Goal: Task Accomplishment & Management: Complete application form

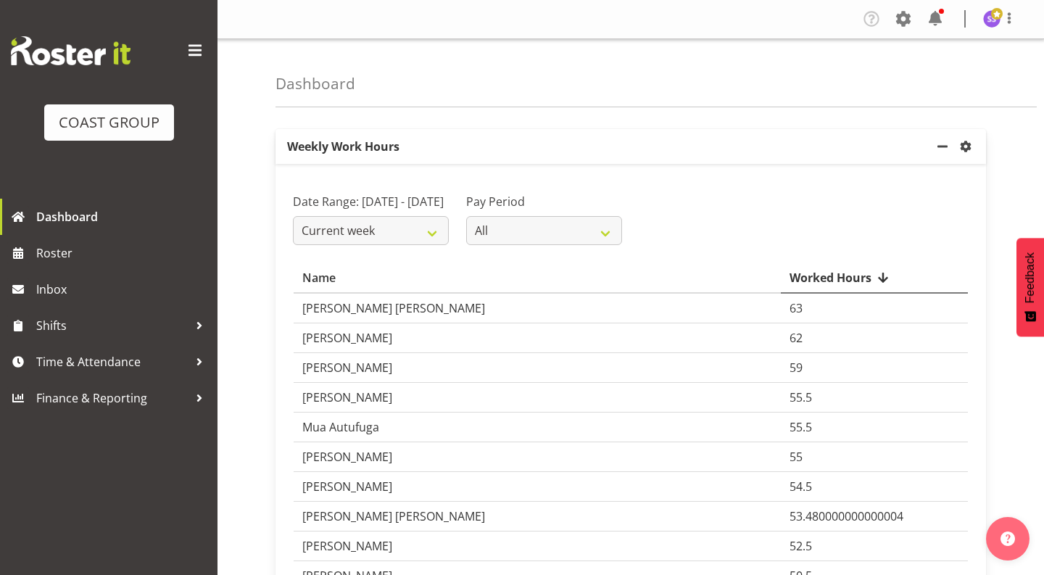
click at [198, 53] on span at bounding box center [195, 50] width 23 height 23
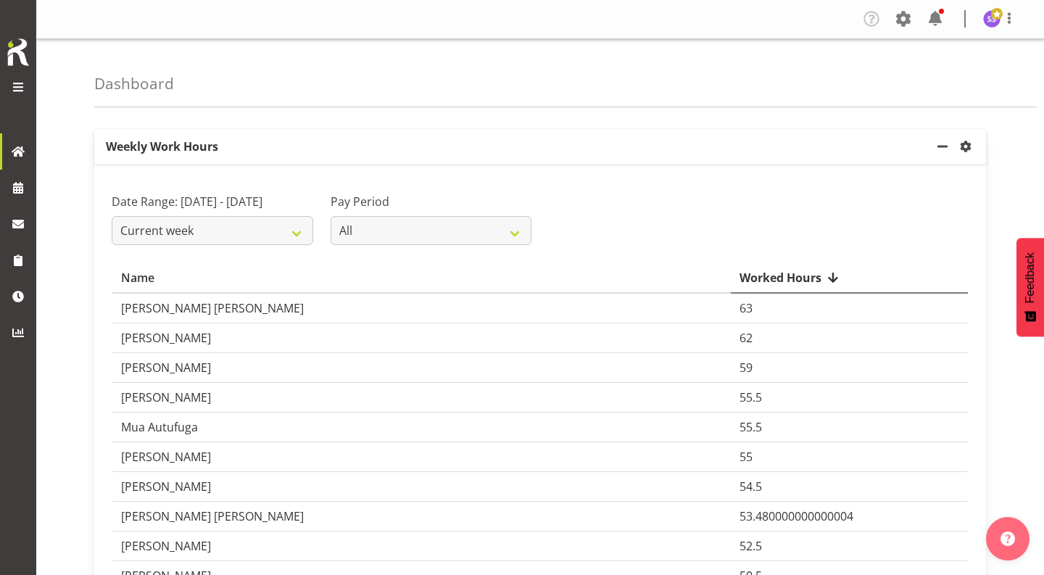
click at [29, 82] on div at bounding box center [18, 87] width 29 height 19
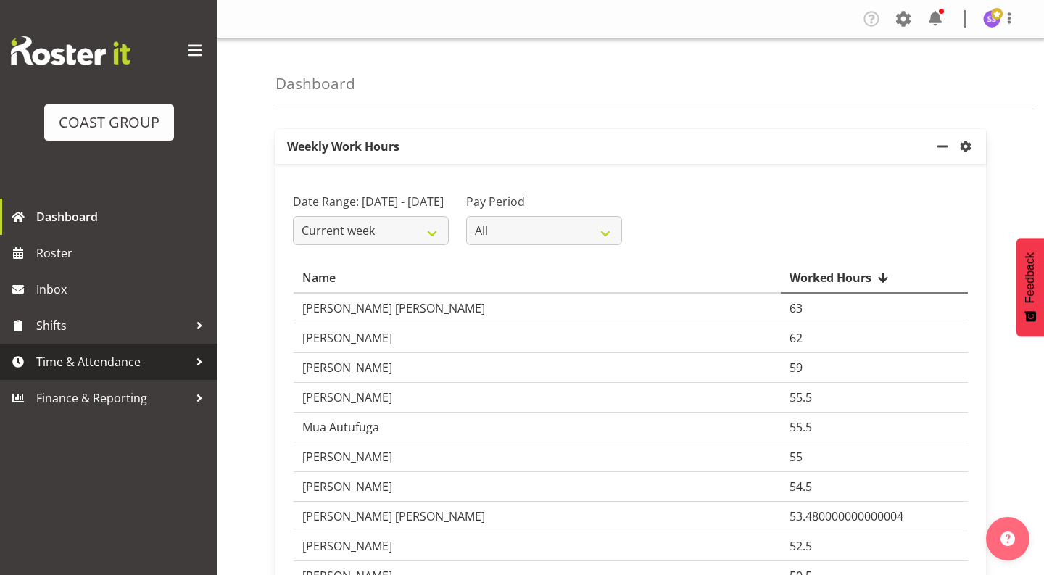
click at [90, 366] on span "Time & Attendance" at bounding box center [112, 362] width 152 height 22
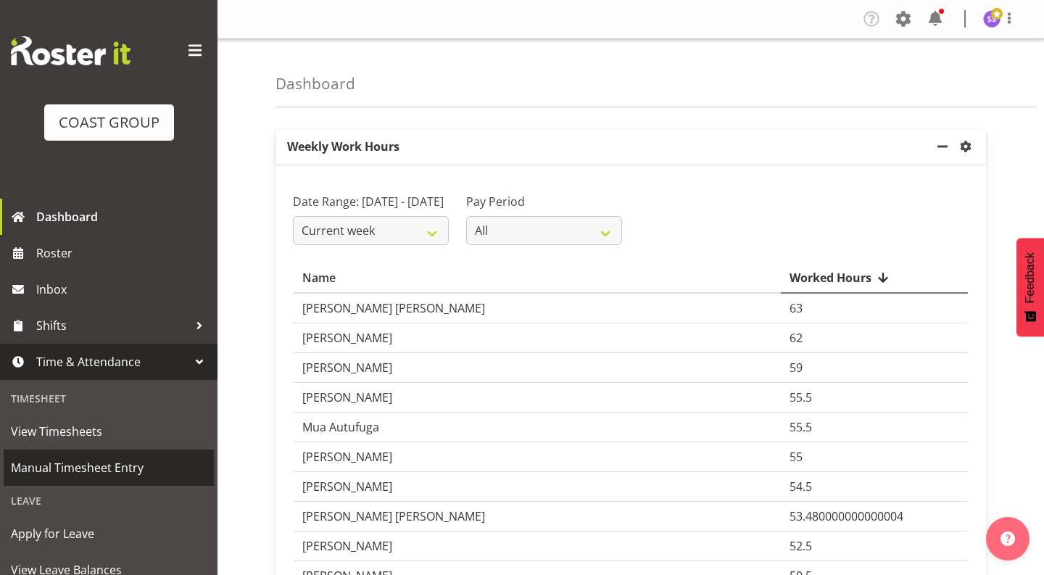
click at [95, 463] on span "Manual Timesheet Entry" at bounding box center [109, 468] width 196 height 22
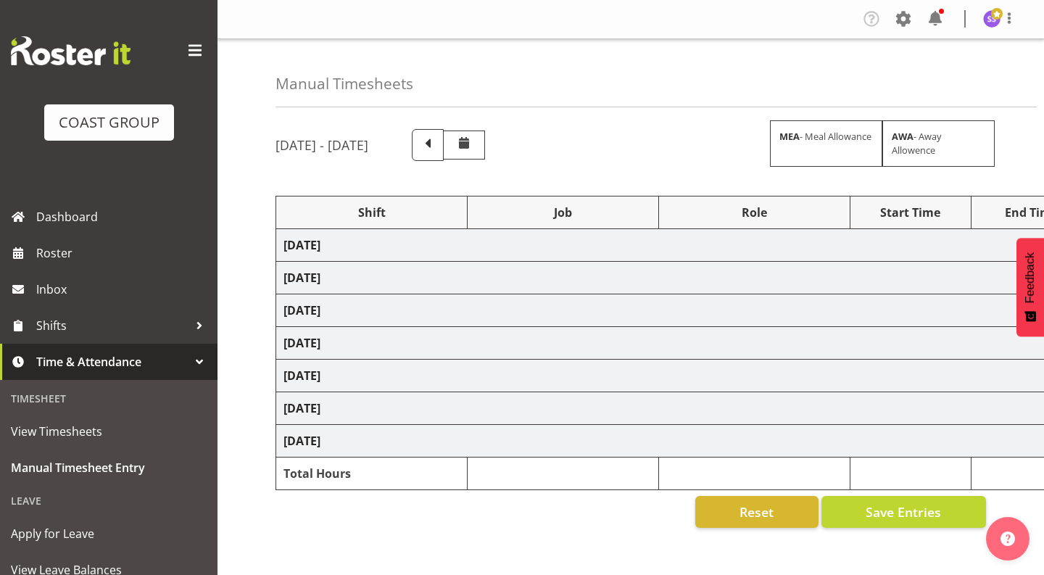
click at [197, 49] on span at bounding box center [195, 50] width 23 height 23
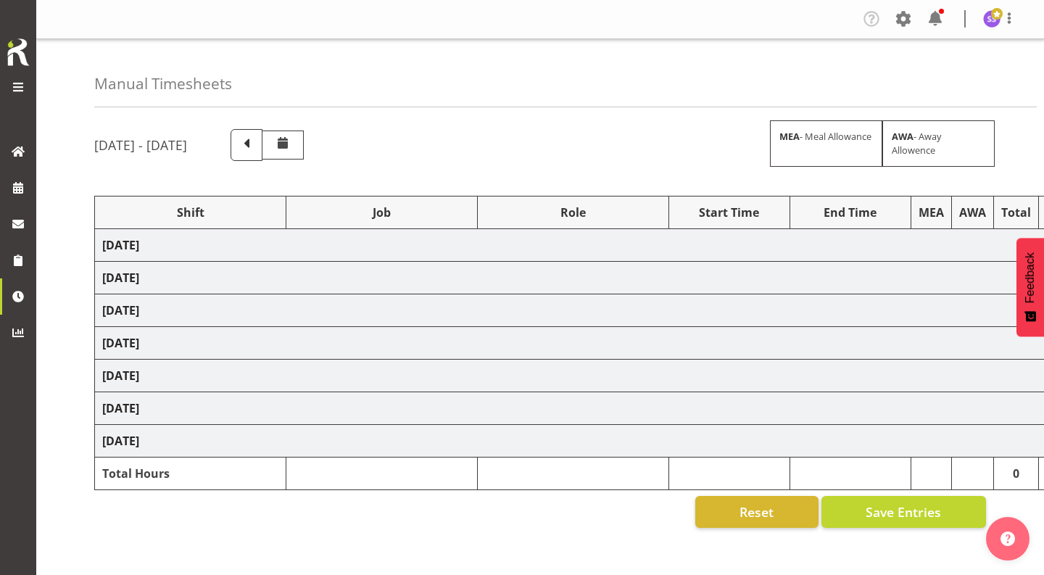
select select "1352"
select select "69"
select select "1352"
select select "69"
select select "1352"
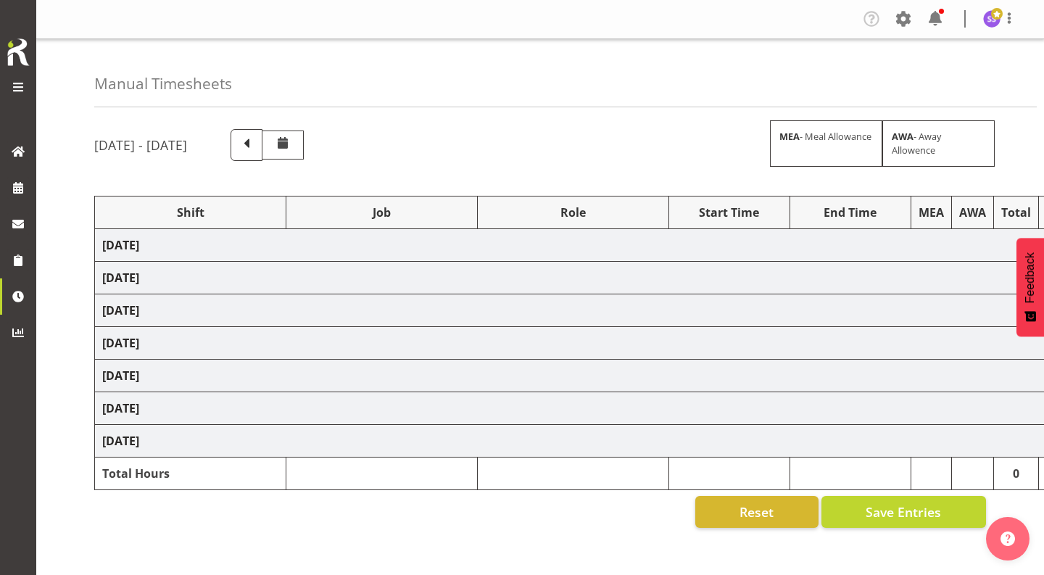
select select "69"
select select "1352"
select select "69"
select select "1352"
select select "69"
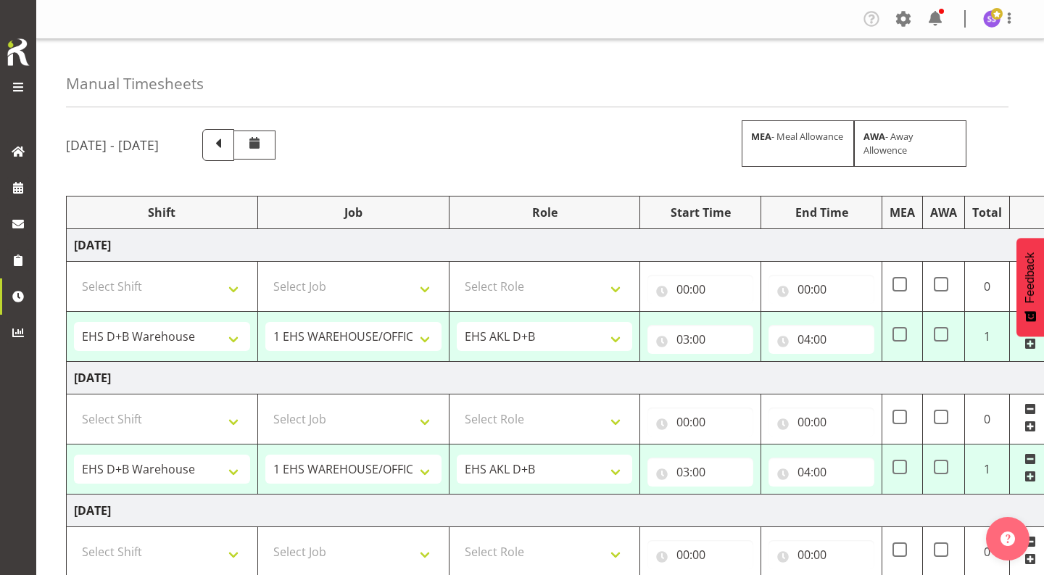
scroll to position [0, 28]
click at [413, 334] on select "1 Carlton Events 1 Carlton Hamilton 1 Carlton Wellington 1 EHS WAREHOUSE/OFFICE…" at bounding box center [354, 336] width 176 height 29
select select "8514"
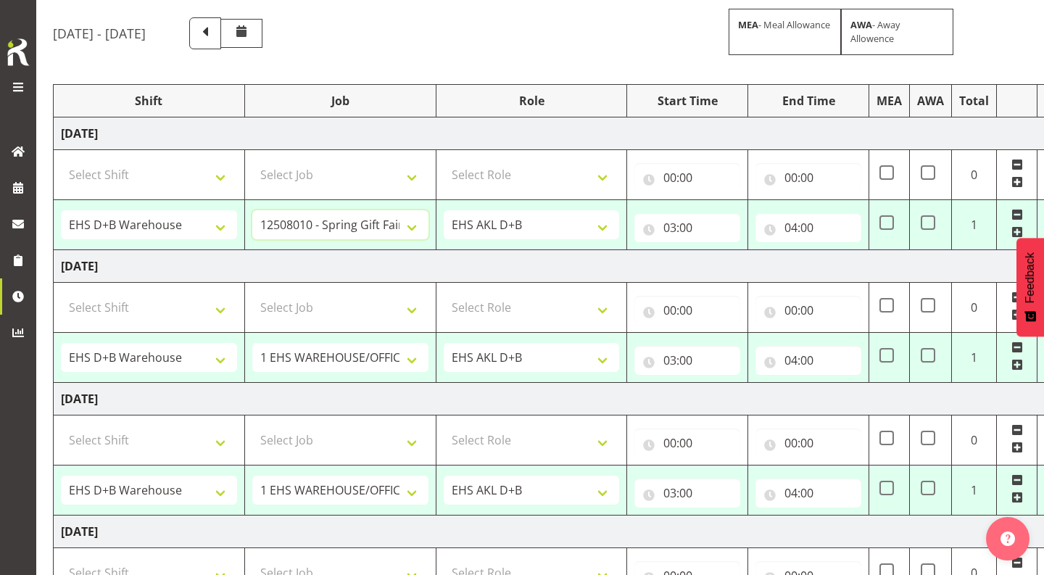
scroll to position [112, 0]
click at [678, 228] on input "03:00" at bounding box center [688, 227] width 106 height 29
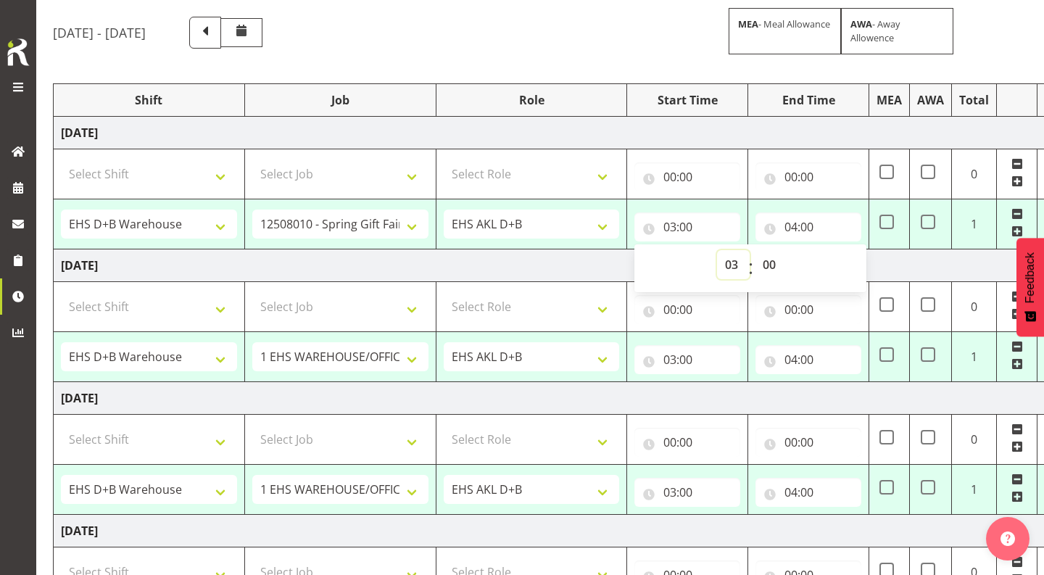
click at [730, 270] on select "00 01 02 03 04 05 06 07 08 09 10 11 12 13 14 15 16 17 18 19 20 21 22 23" at bounding box center [733, 264] width 33 height 29
select select "5"
type input "05:00"
click at [765, 262] on select "00 01 02 03 04 05 06 07 08 09 10 11 12 13 14 15 16 17 18 19 20 21 22 23 24 25 2…" at bounding box center [771, 264] width 33 height 29
select select "30"
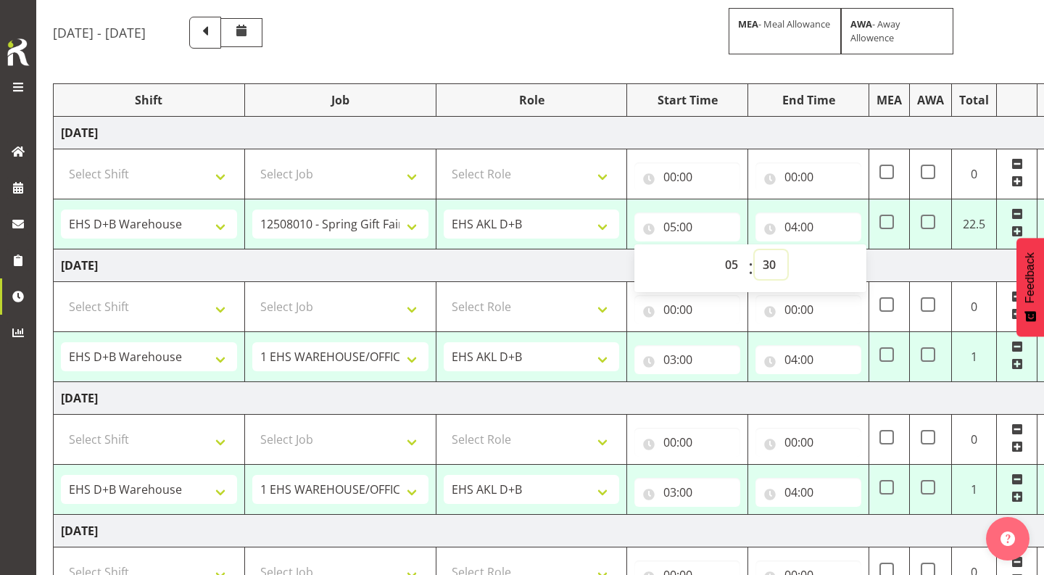
type input "05:30"
click at [797, 230] on input "04:00" at bounding box center [809, 227] width 106 height 29
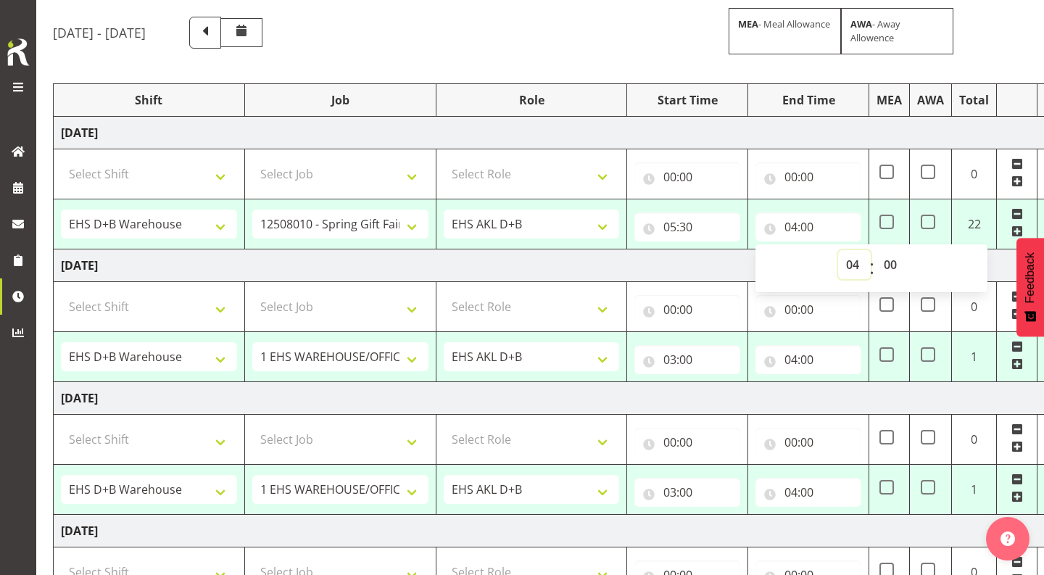
click at [852, 261] on select "00 01 02 03 04 05 06 07 08 09 10 11 12 13 14 15 16 17 18 19 20 21 22 23" at bounding box center [854, 264] width 33 height 29
select select "9"
type input "09:00"
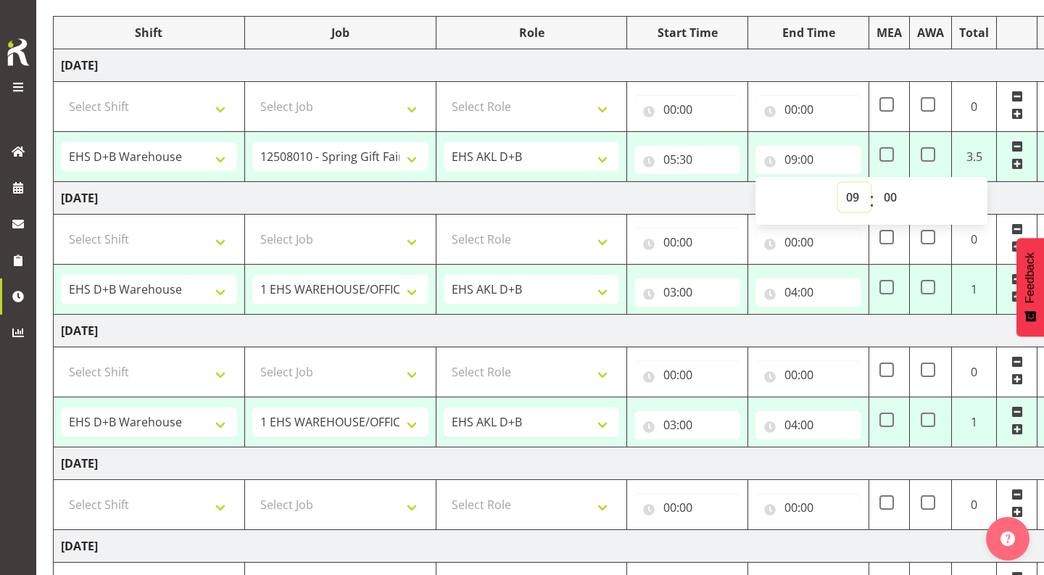
scroll to position [181, 0]
click at [1015, 164] on span at bounding box center [1018, 163] width 12 height 12
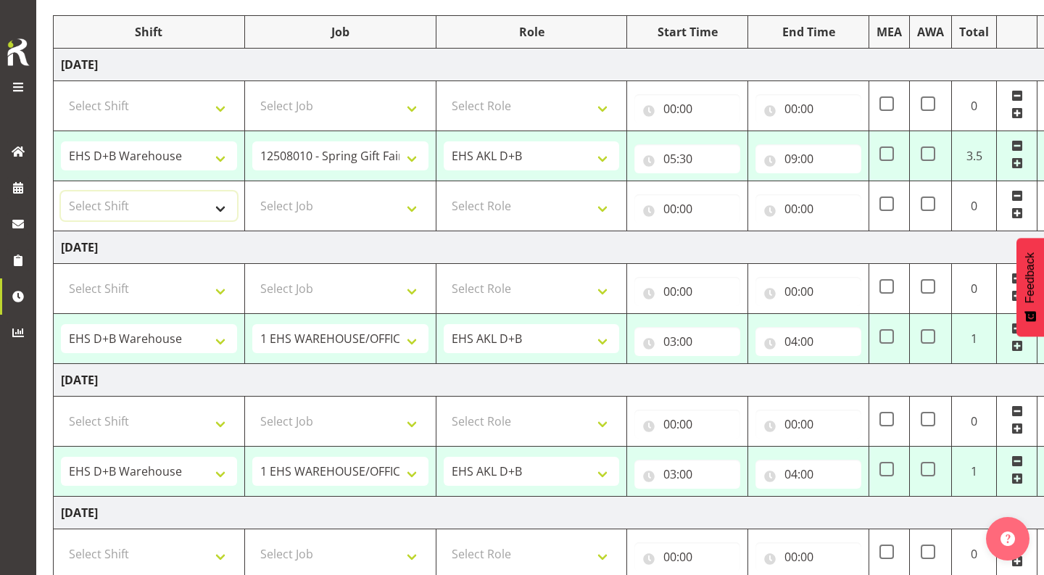
click at [166, 217] on select "Select Shift # Fieldays--Milwaukee. # Install Hutchwilco Boat Show at ASG. #AKL…" at bounding box center [149, 205] width 176 height 29
select select "1352"
click at [319, 212] on select "Select Job 1 Carlton Events 1 Carlton Hamilton 1 Carlton Wellington 1 EHS WAREH…" at bounding box center [340, 205] width 176 height 29
select select "9630"
click at [493, 203] on select "Select Role EHS AKL D+B" at bounding box center [532, 205] width 176 height 29
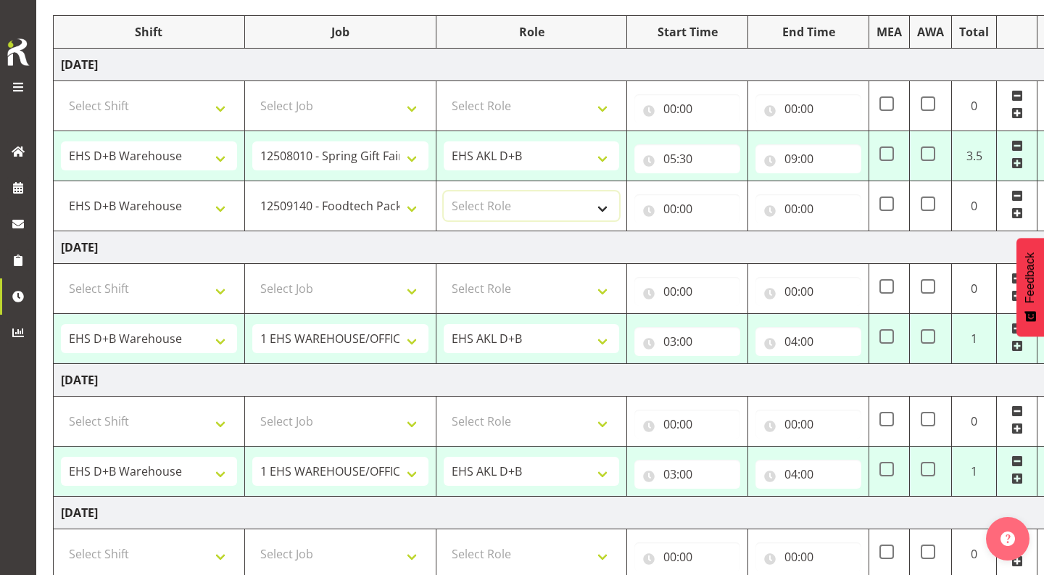
select select "194"
click at [667, 205] on input "00:00" at bounding box center [688, 208] width 106 height 29
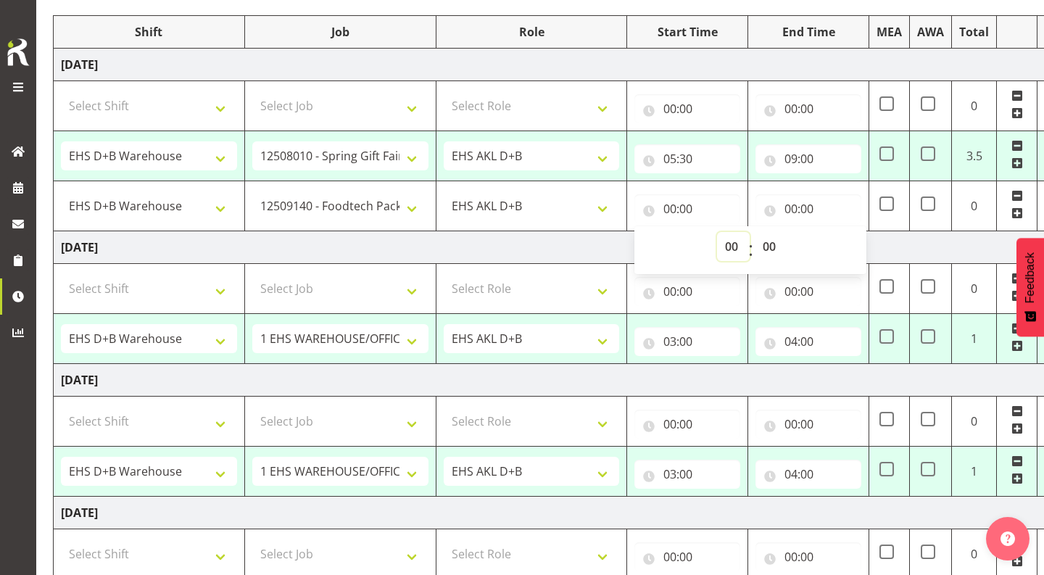
click at [730, 244] on select "00 01 02 03 04 05 06 07 08 09 10 11 12 13 14 15 16 17 18 19 20 21 22 23" at bounding box center [733, 246] width 33 height 29
select select "9"
type input "09:00"
click at [792, 208] on input "00:00" at bounding box center [809, 208] width 106 height 29
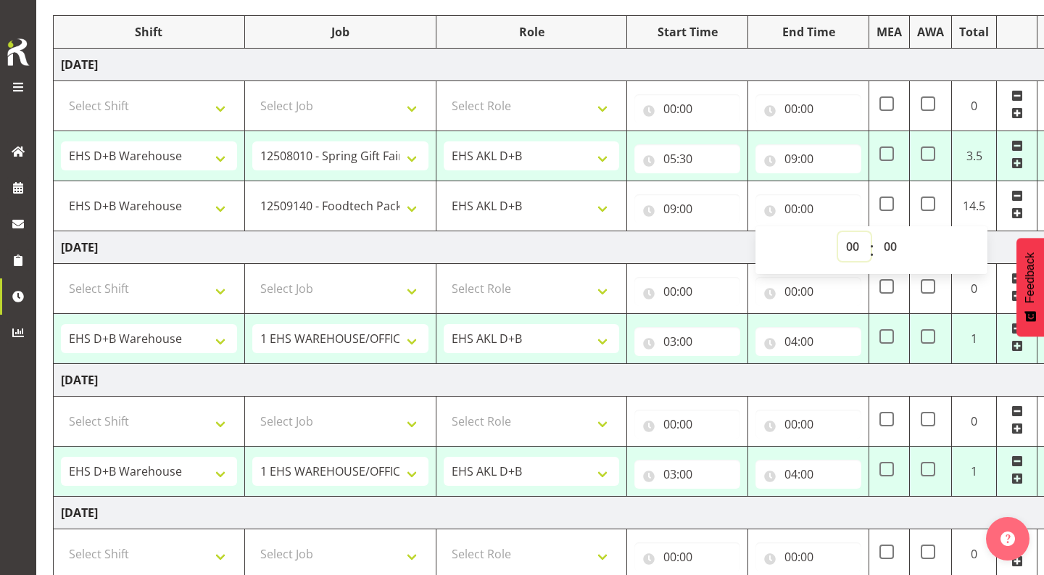
click at [846, 242] on select "00 01 02 03 04 05 06 07 08 09 10 11 12 13 14 15 16 17 18 19 20 21 22 23" at bounding box center [854, 246] width 33 height 29
select select "13"
type input "13:00"
click at [714, 240] on td "Thursday 21st August 2025" at bounding box center [561, 247] width 1015 height 33
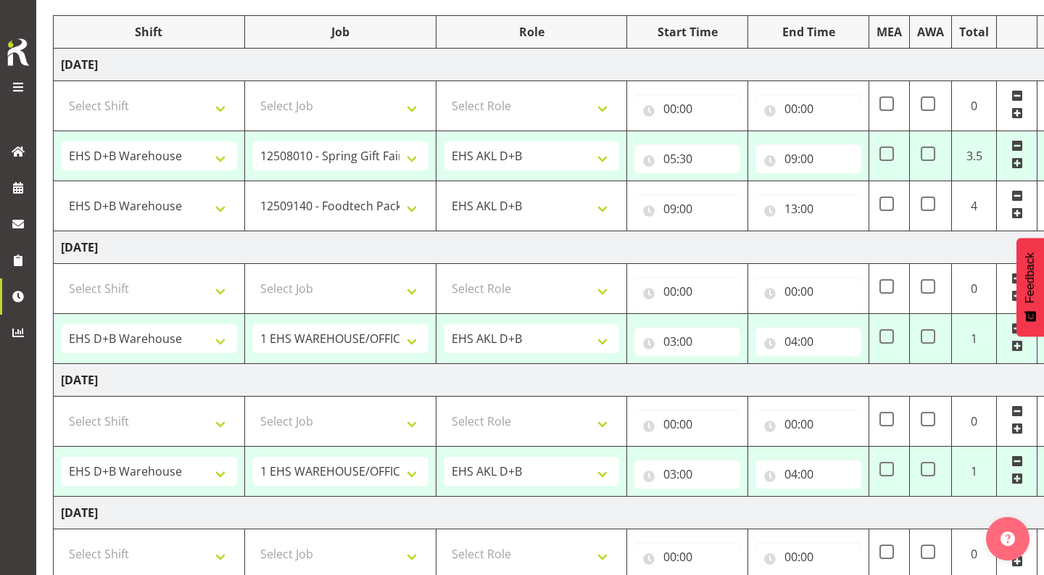
click at [1019, 210] on span at bounding box center [1018, 213] width 12 height 12
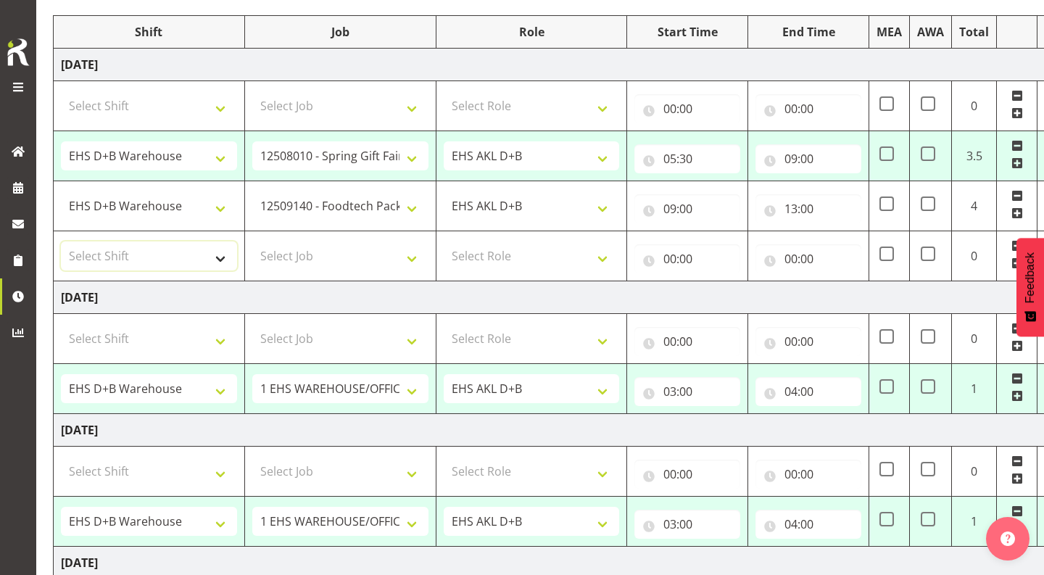
click at [154, 253] on select "Select Shift # Fieldays--Milwaukee. # Install Hutchwilco Boat Show at ASG. #AKL…" at bounding box center [149, 256] width 176 height 29
select select "1352"
click at [324, 251] on select "Select Job 1 Carlton Events 1 Carlton Hamilton 1 Carlton Wellington 1 EHS WAREH…" at bounding box center [340, 256] width 176 height 29
select select "9443"
click at [205, 257] on select "# Fieldays--Milwaukee. # Install Hutchwilco Boat Show at ASG. #AKL Bunnings Tra…" at bounding box center [149, 256] width 176 height 29
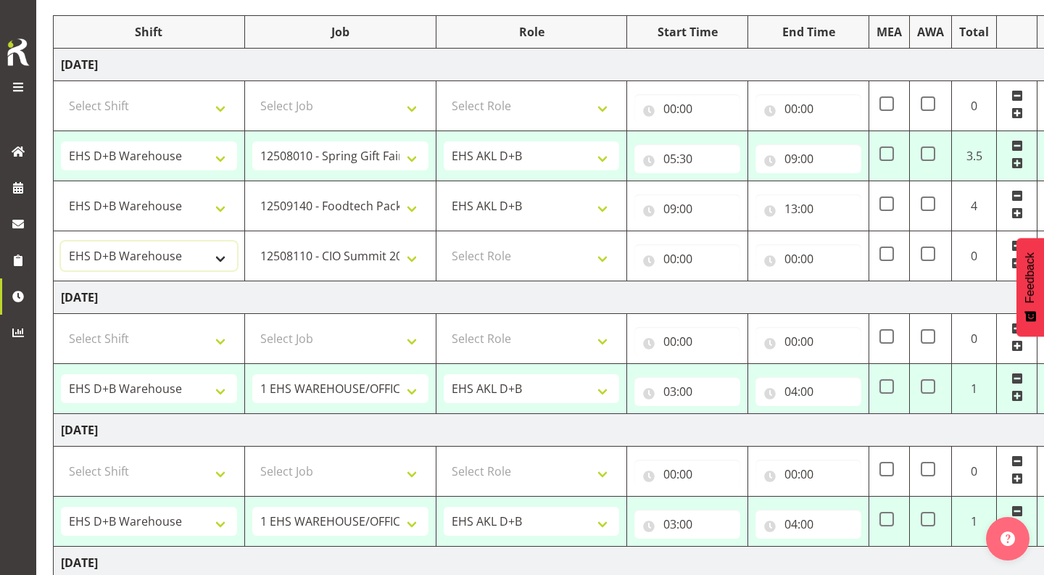
select select "40079"
click at [509, 254] on select "Select Role EHS AKL D+B" at bounding box center [532, 256] width 176 height 29
select select "194"
click at [683, 260] on input "00:00" at bounding box center [688, 258] width 106 height 29
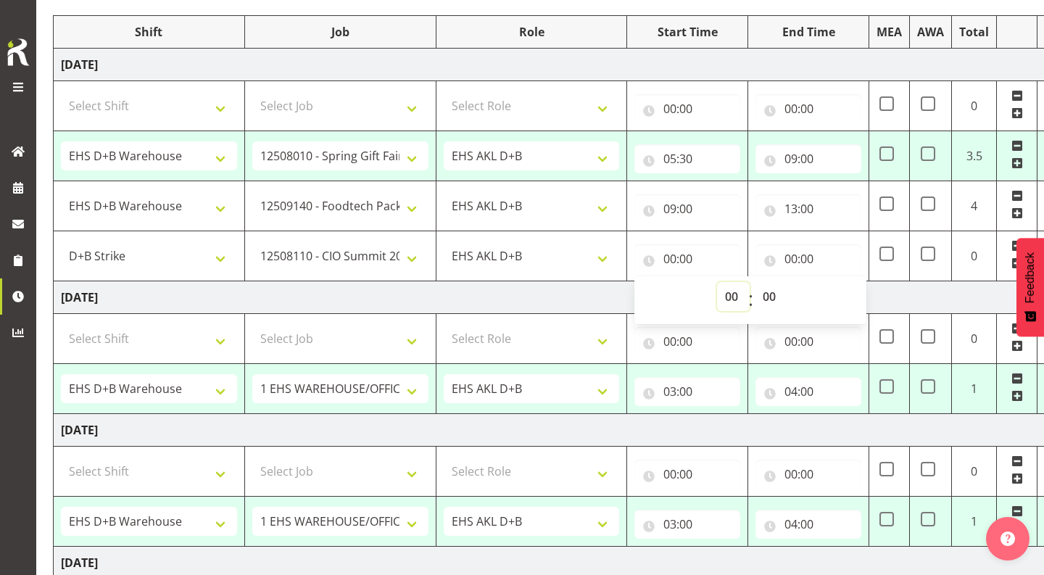
click at [735, 300] on select "00 01 02 03 04 05 06 07 08 09 10 11 12 13 14 15 16 17 18 19 20 21 22 23" at bounding box center [733, 296] width 33 height 29
select select "13"
type input "13:00"
click at [794, 259] on input "00:00" at bounding box center [809, 258] width 106 height 29
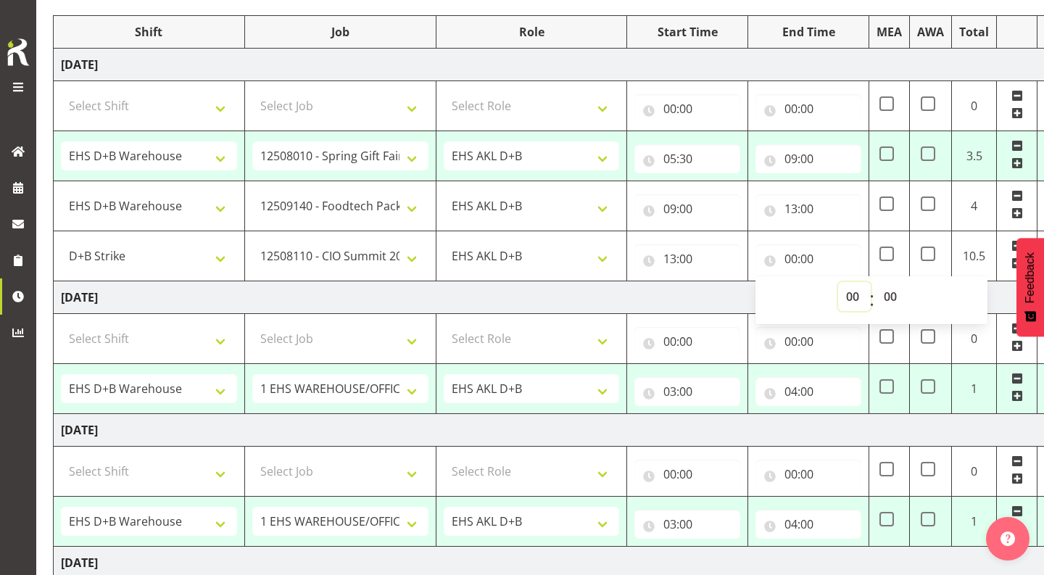
click at [849, 294] on select "00 01 02 03 04 05 06 07 08 09 10 11 12 13 14 15 16 17 18 19 20 21 22 23" at bounding box center [854, 296] width 33 height 29
select select "17"
type input "17:00"
click at [664, 302] on td "Thursday 21st August 2025" at bounding box center [561, 297] width 1015 height 33
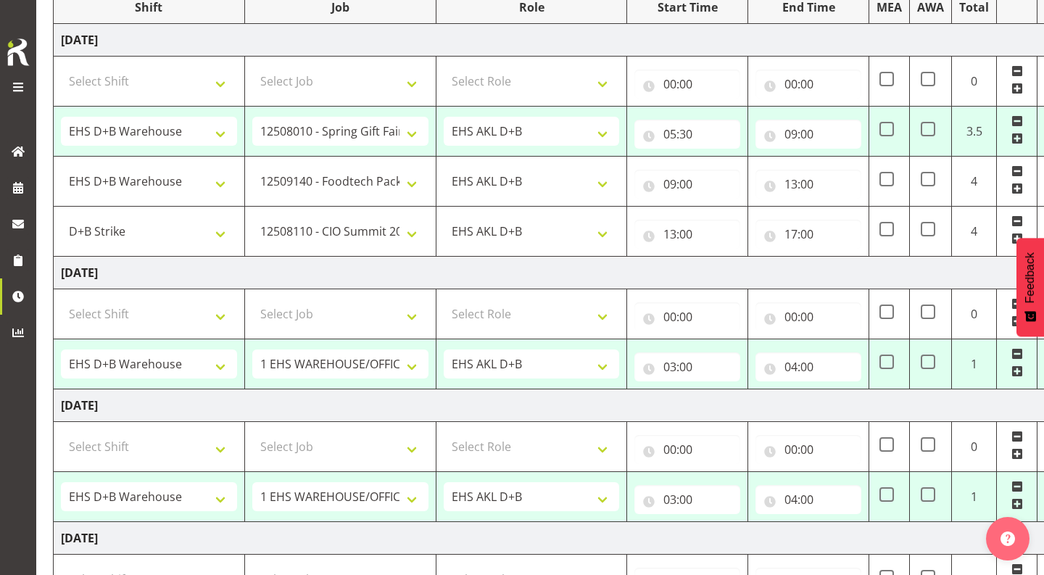
scroll to position [250, 0]
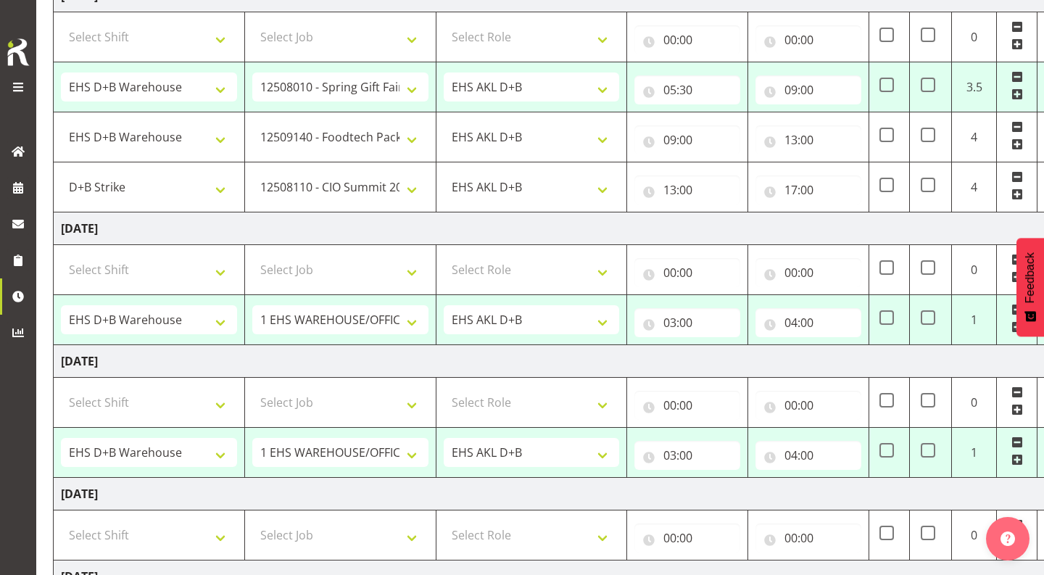
click at [1019, 196] on span at bounding box center [1018, 195] width 12 height 12
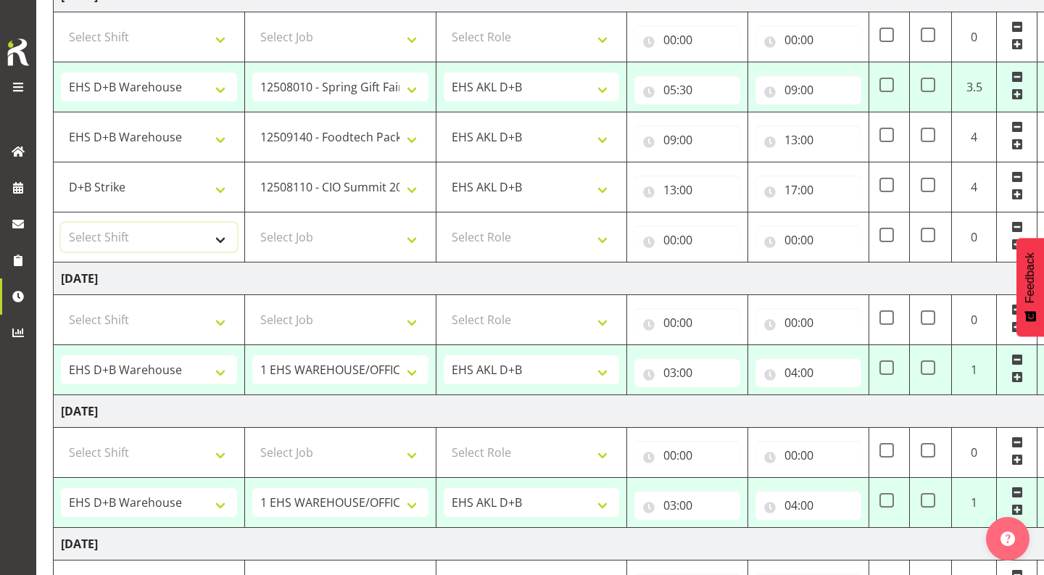
click at [147, 244] on select "Select Shift # Fieldays--Milwaukee. # Install Hutchwilco Boat Show at ASG. #AKL…" at bounding box center [149, 237] width 176 height 29
select select "40079"
click at [345, 244] on select "Select Job 1 Carlton Events 1 Carlton Hamilton 1 Carlton Wellington 1 EHS WAREH…" at bounding box center [340, 237] width 176 height 29
select select "10386"
click at [516, 236] on select "Select Role EHS AKL D+B" at bounding box center [532, 237] width 176 height 29
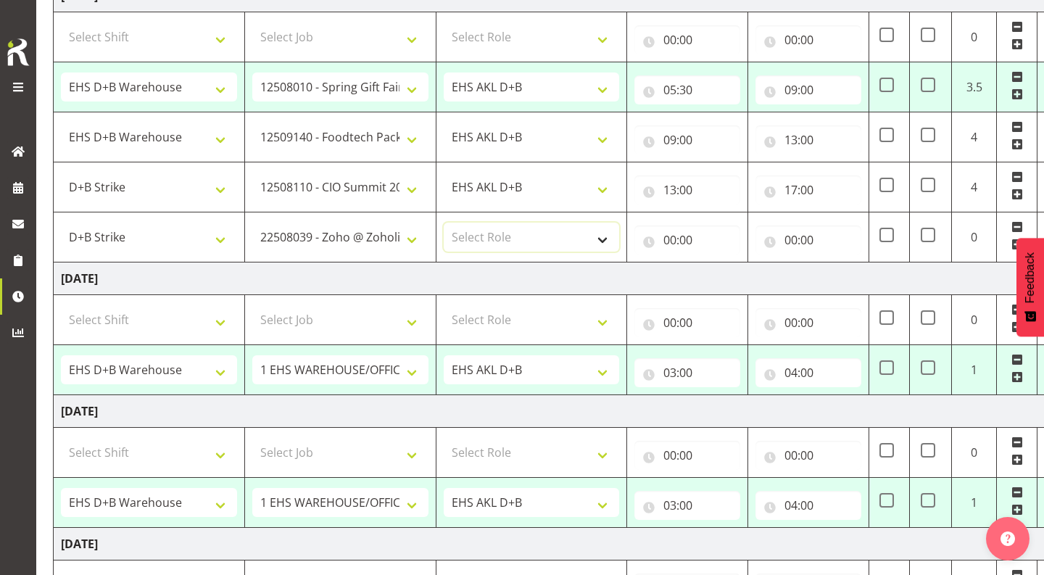
select select "194"
click at [675, 247] on input "00:00" at bounding box center [688, 240] width 106 height 29
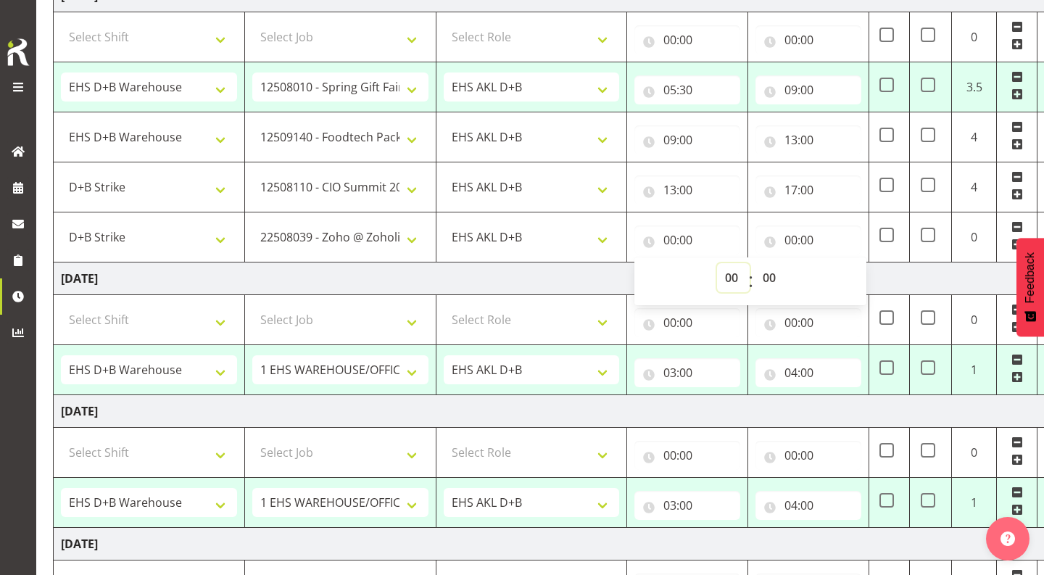
click at [730, 279] on select "00 01 02 03 04 05 06 07 08 09 10 11 12 13 14 15 16 17 18 19 20 21 22 23" at bounding box center [733, 277] width 33 height 29
select select "17"
type input "17:00"
click at [794, 244] on input "00:00" at bounding box center [809, 240] width 106 height 29
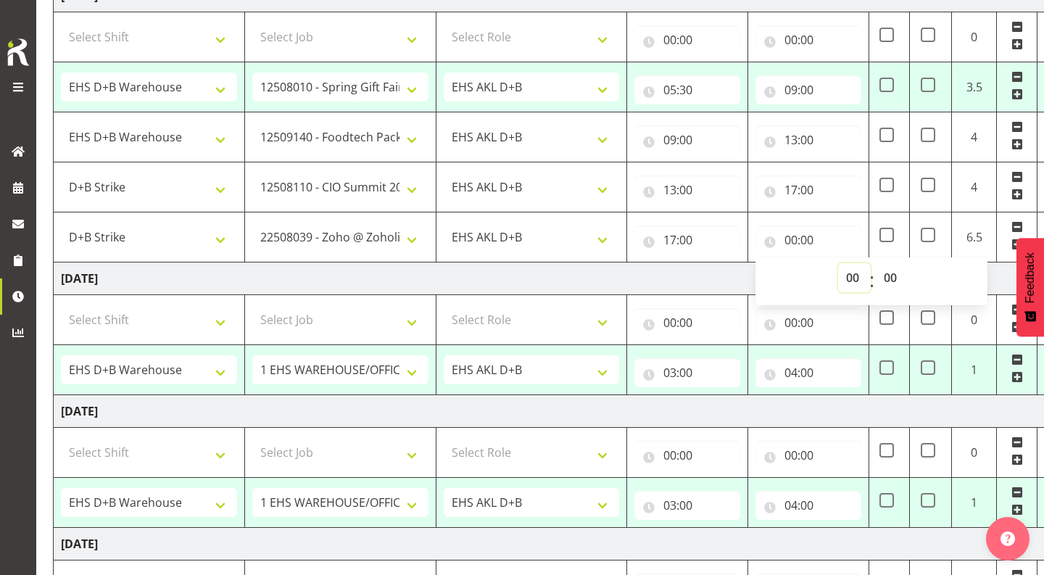
click at [860, 279] on select "00 01 02 03 04 05 06 07 08 09 10 11 12 13 14 15 16 17 18 19 20 21 22 23" at bounding box center [854, 277] width 33 height 29
select select "19"
type input "19:00"
click at [759, 395] on td "Friday 22nd August 2025" at bounding box center [561, 411] width 1015 height 33
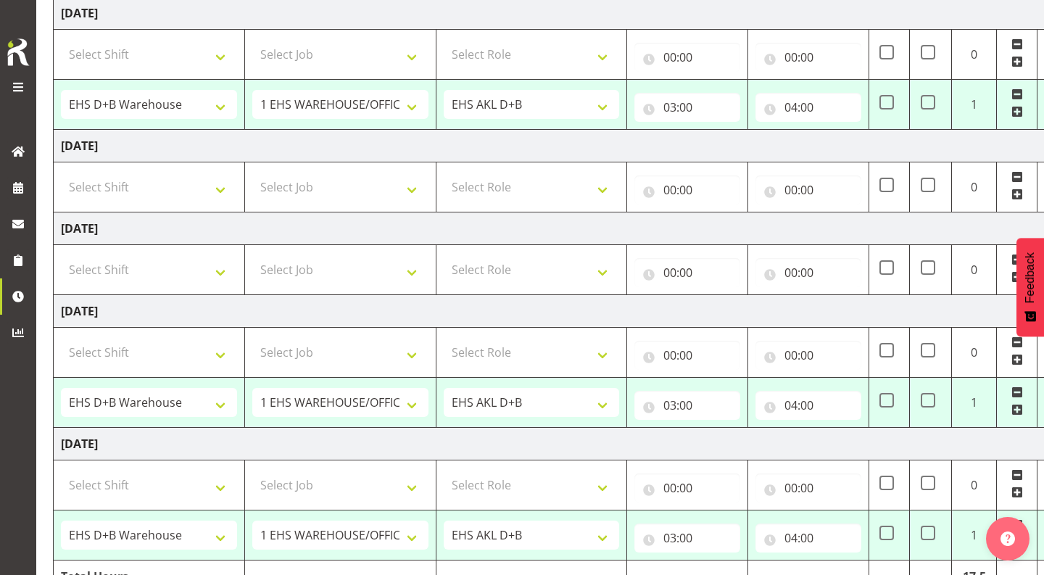
scroll to position [697, 0]
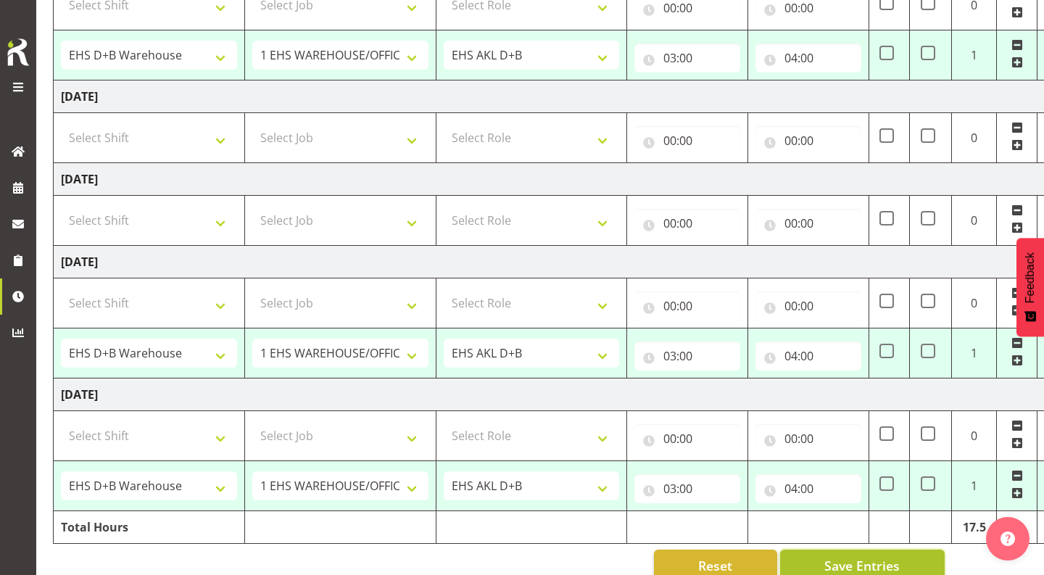
click at [812, 557] on button "Save Entries" at bounding box center [862, 566] width 165 height 32
select select "1352"
select select "8514"
type input "05:30"
type input "09:00"
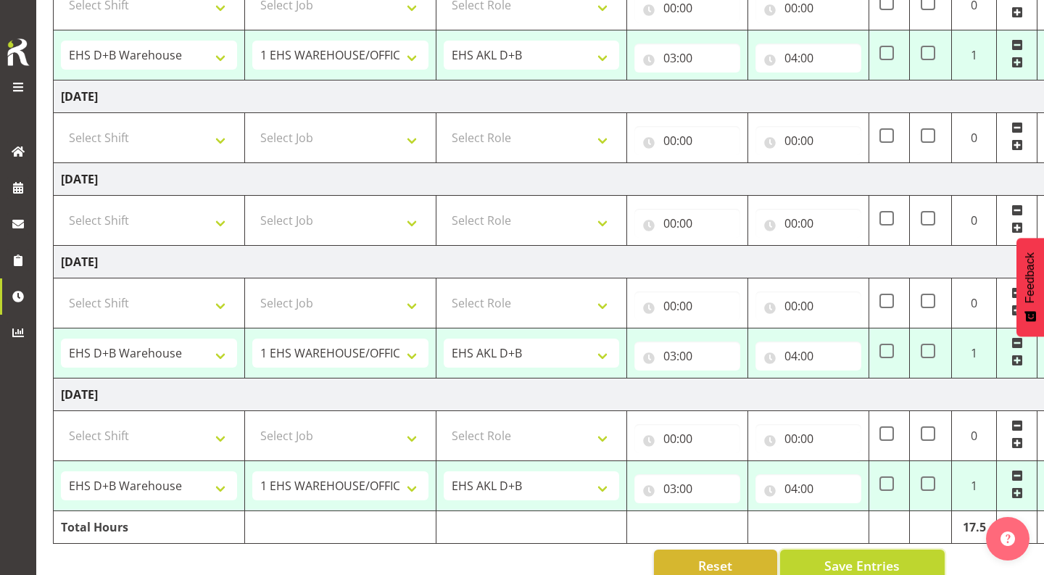
select select "9630"
type input "09:00"
type input "13:00"
select select "1352"
select select "69"
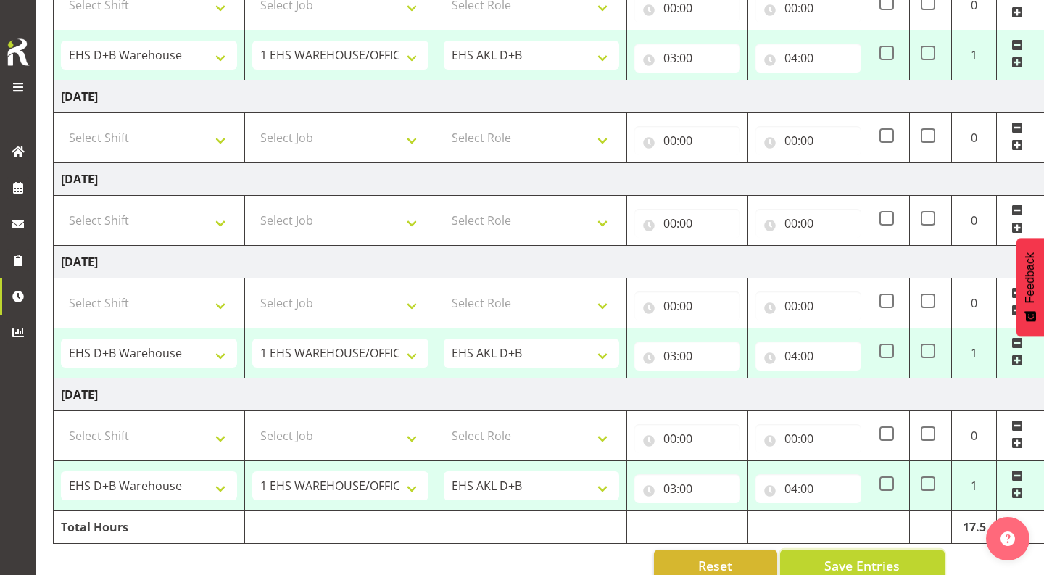
type input "03:00"
type input "04:00"
select select "1352"
select select "69"
type input "03:00"
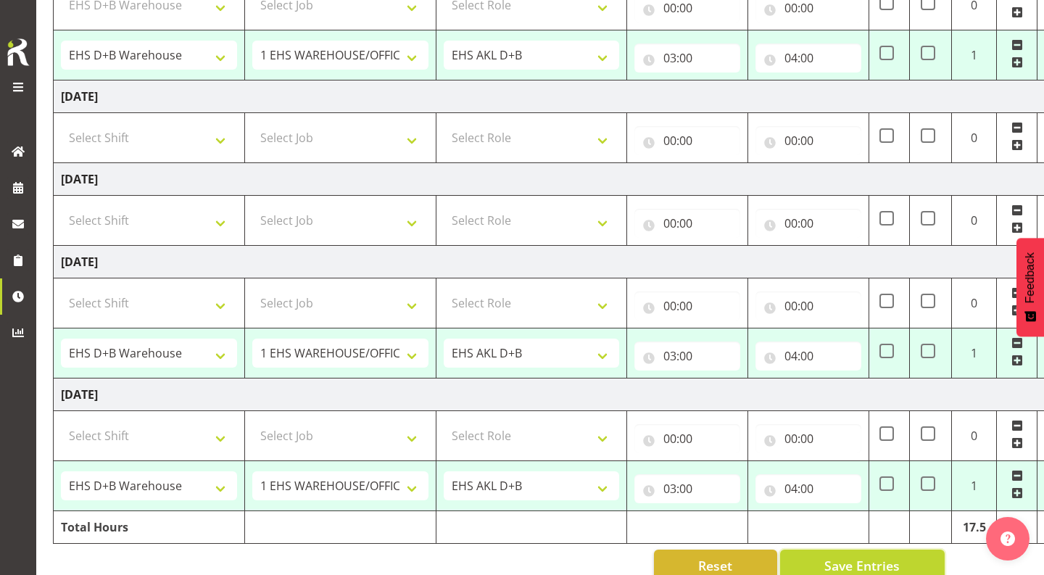
type input "04:00"
select select "1352"
select select "69"
type input "03:00"
type input "04:00"
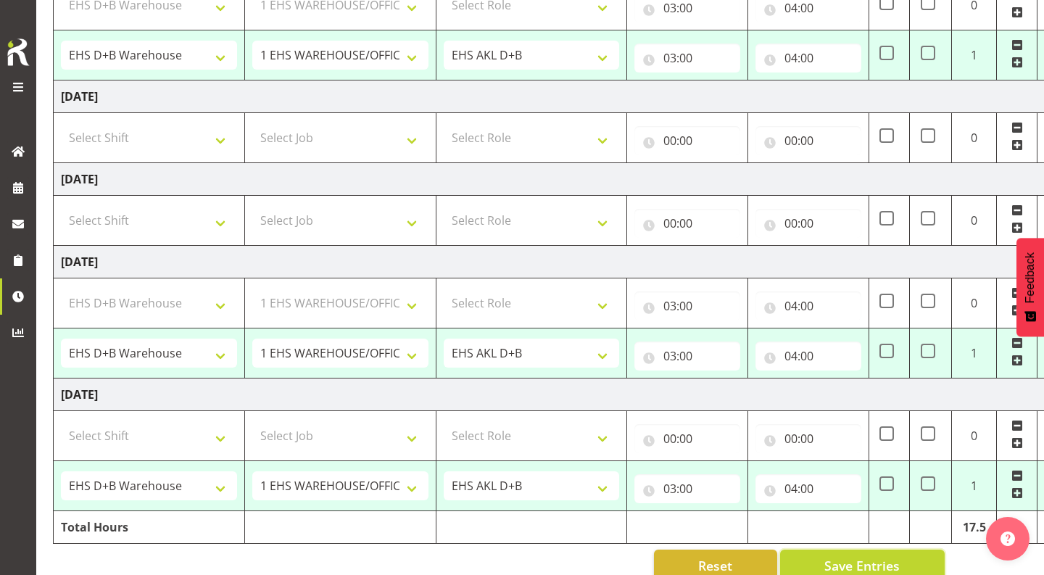
select select "1352"
select select "69"
type input "03:00"
type input "04:00"
select select "40079"
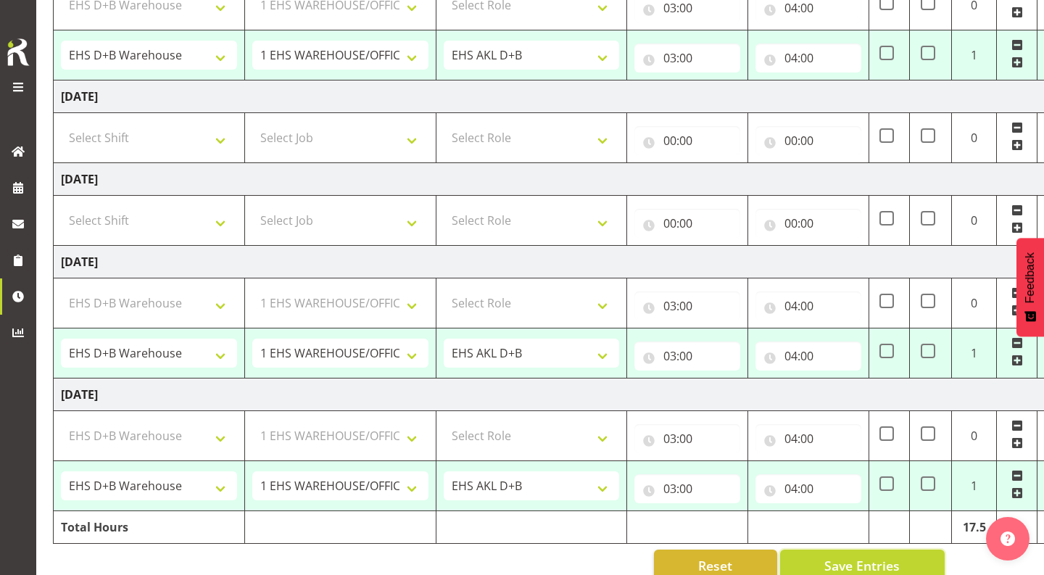
select select "9443"
type input "13:00"
type input "17:00"
select select "10386"
type input "17:00"
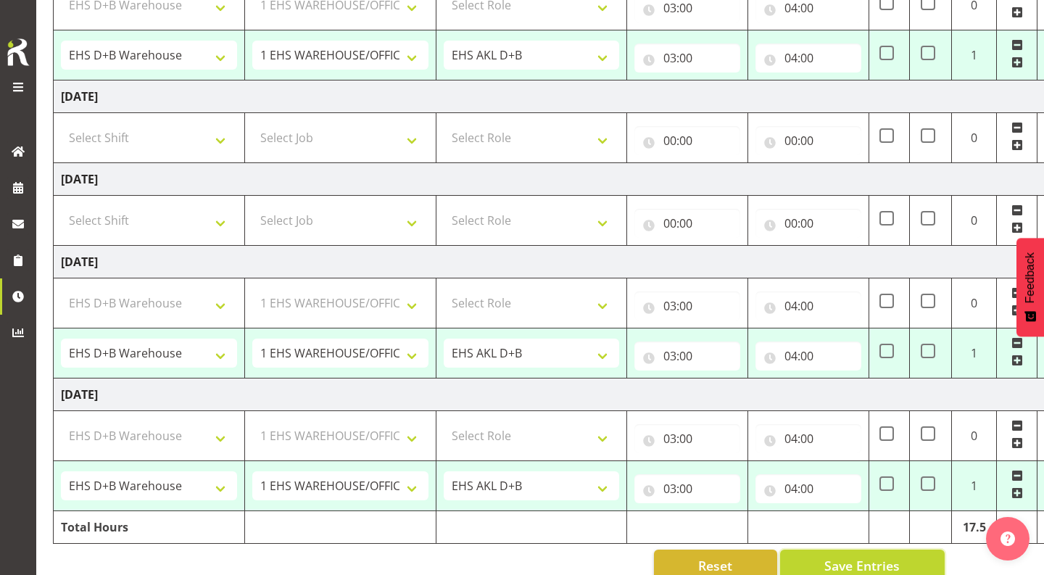
type input "19:00"
select select "1352"
select select "69"
select select "3"
select select "1352"
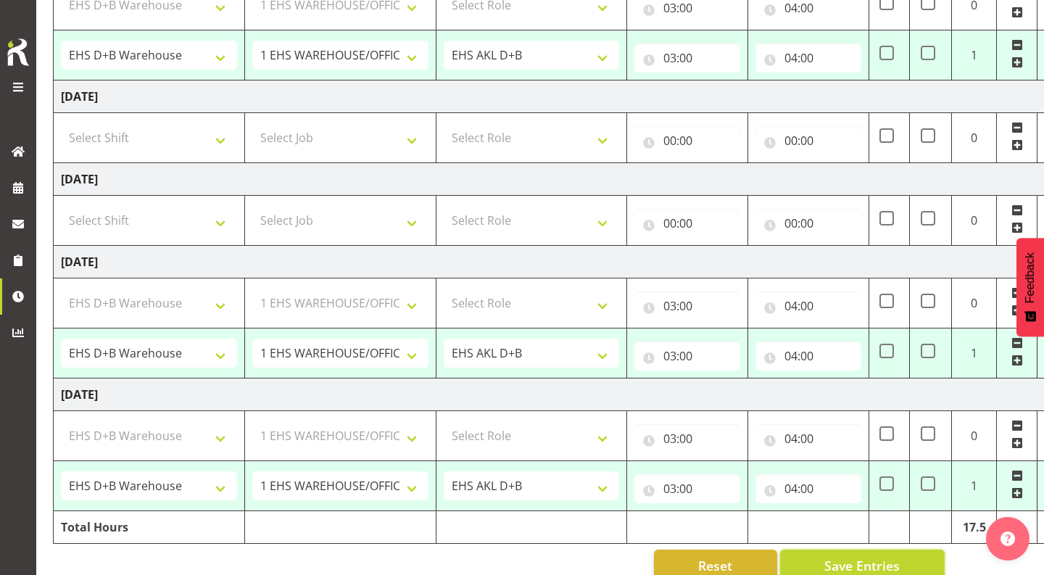
select select "69"
select select "1352"
select select "69"
select select "1352"
select select "69"
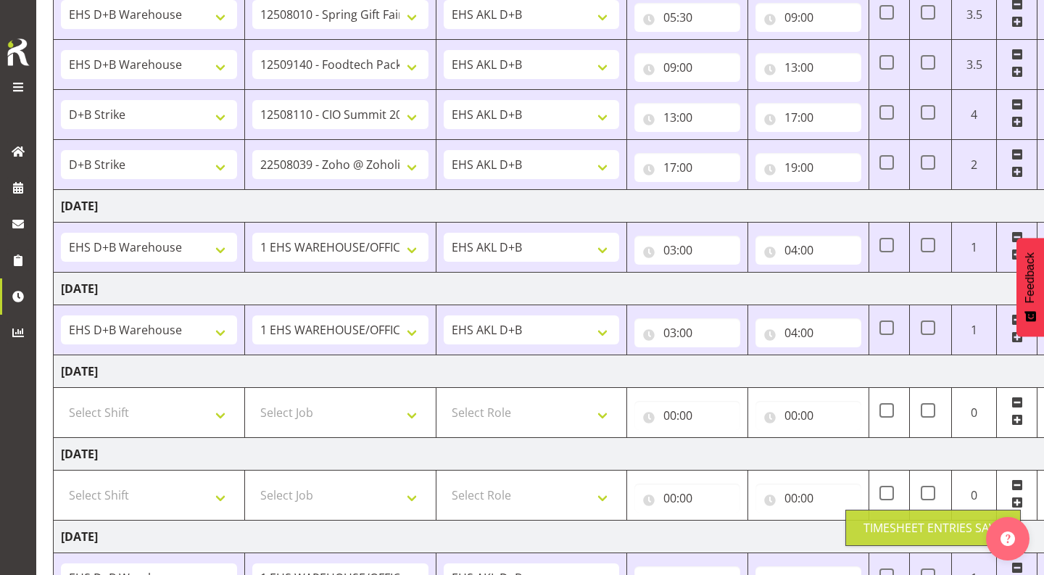
scroll to position [256, 0]
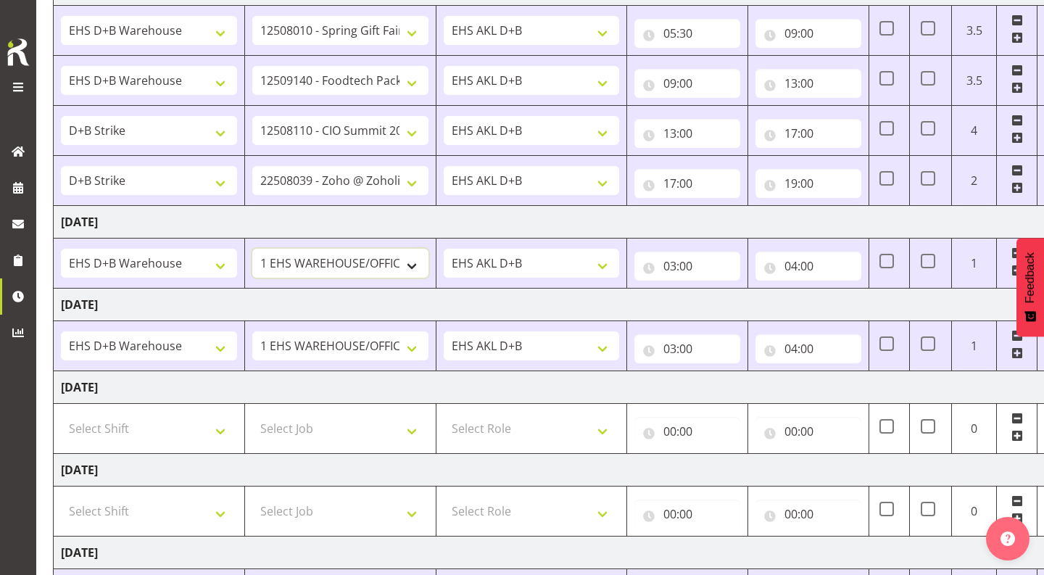
click at [347, 263] on select "1 Carlton Events 1 Carlton Hamilton 1 Carlton Wellington 1 EHS WAREHOUSE/OFFICE…" at bounding box center [340, 263] width 176 height 29
select select "9443"
click at [668, 271] on input "03:00" at bounding box center [688, 266] width 106 height 29
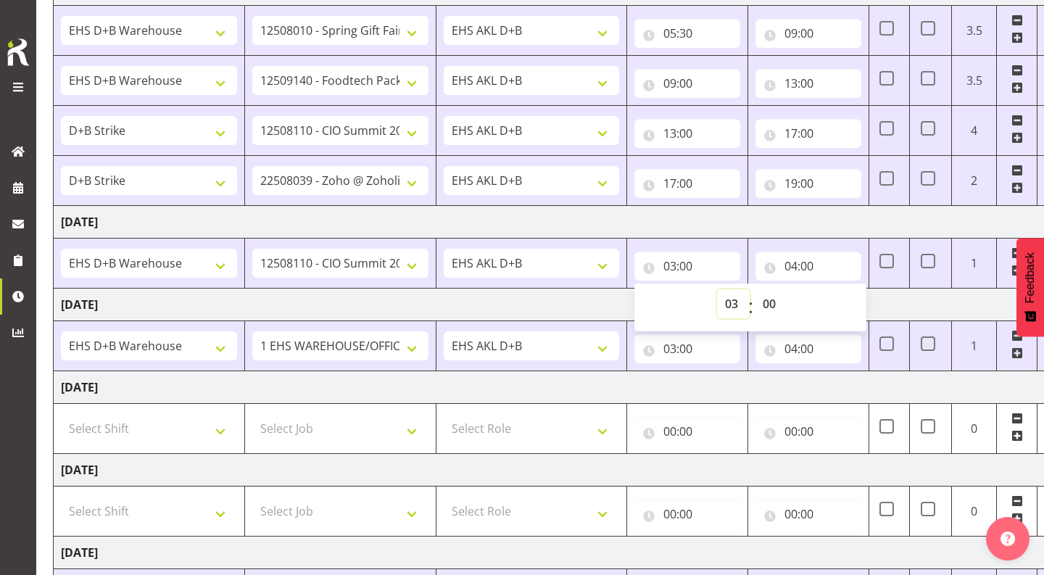
click at [730, 301] on select "00 01 02 03 04 05 06 07 08 09 10 11 12 13 14 15 16 17 18 19 20 21 22 23" at bounding box center [733, 303] width 33 height 29
select select "5"
type input "05:00"
click at [767, 306] on select "00 01 02 03 04 05 06 07 08 09 10 11 12 13 14 15 16 17 18 19 20 21 22 23 24 25 2…" at bounding box center [771, 303] width 33 height 29
select select "30"
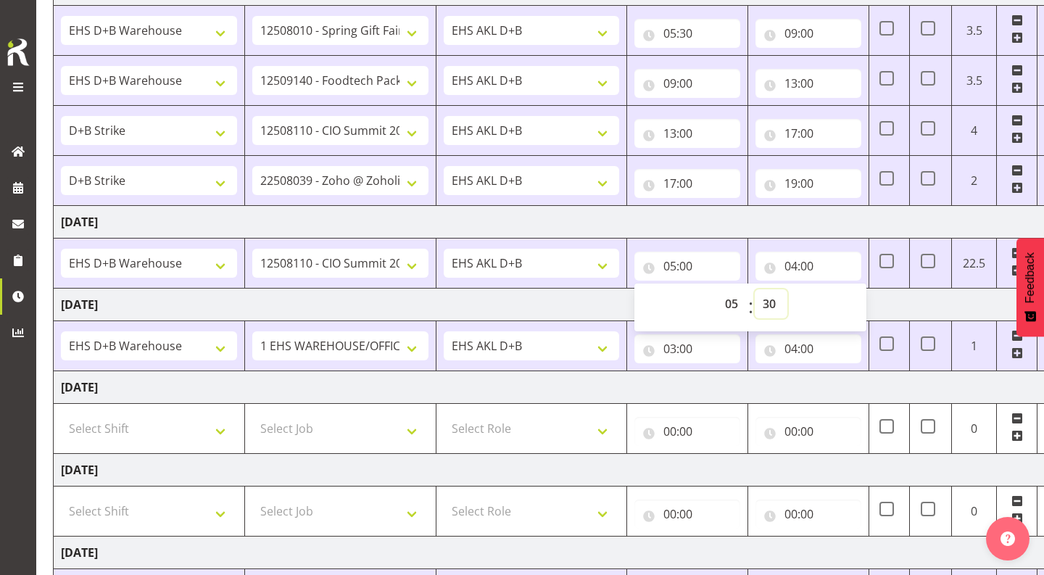
type input "05:30"
click at [794, 263] on input "04:00" at bounding box center [809, 266] width 106 height 29
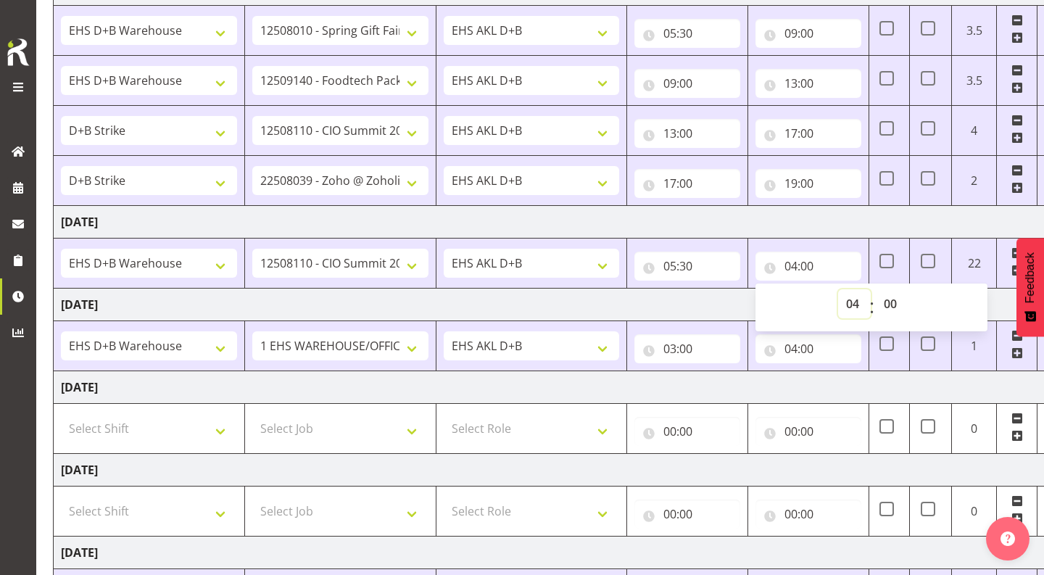
click at [860, 313] on select "00 01 02 03 04 05 06 07 08 09 10 11 12 13 14 15 16 17 18 19 20 21 22 23" at bounding box center [854, 303] width 33 height 29
select select "9"
type input "09:00"
click at [763, 234] on td "Thursday 21st August 2025" at bounding box center [561, 222] width 1015 height 33
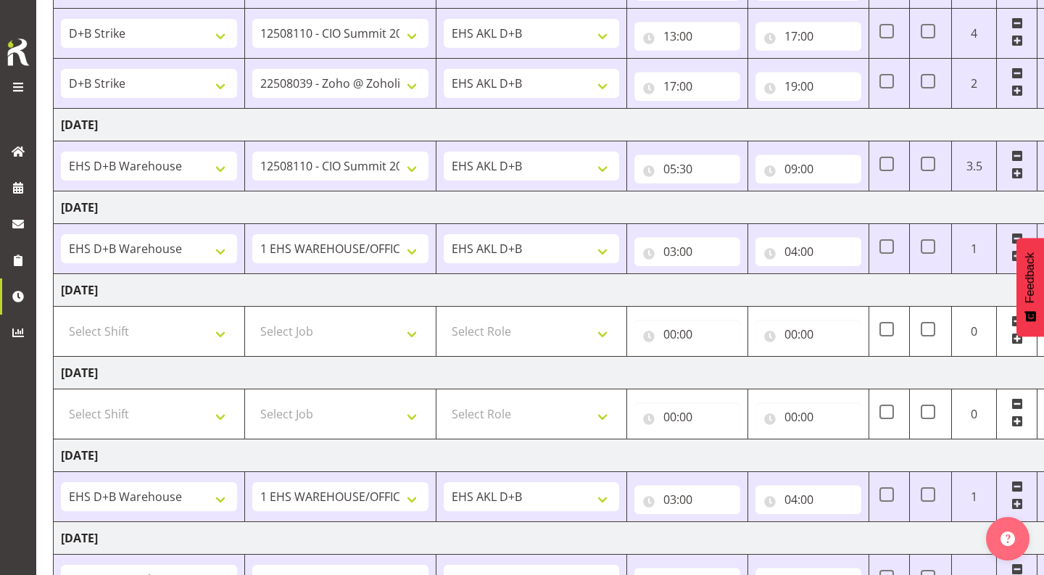
scroll to position [360, 0]
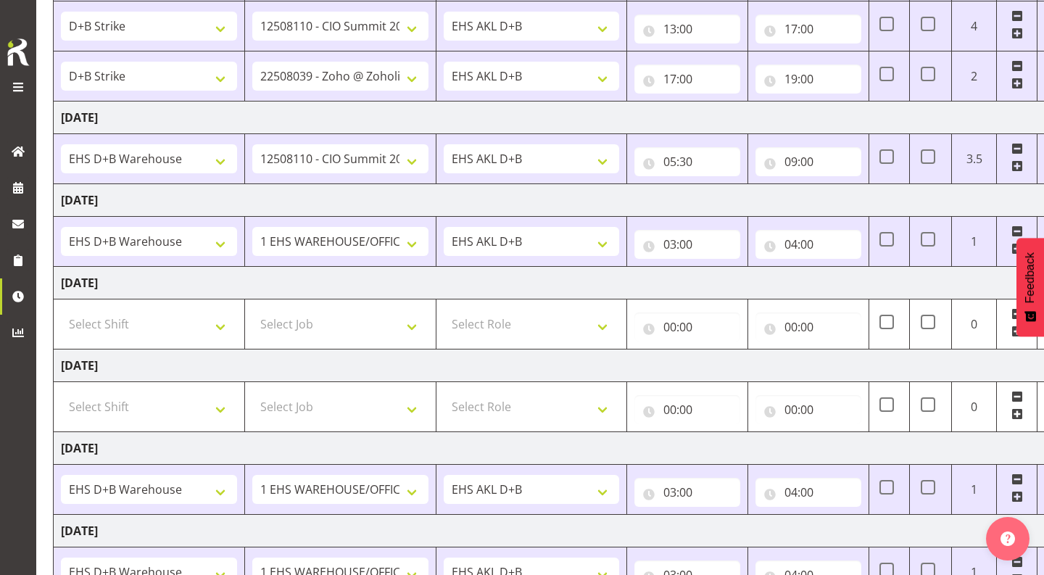
click at [1023, 163] on span at bounding box center [1018, 166] width 12 height 12
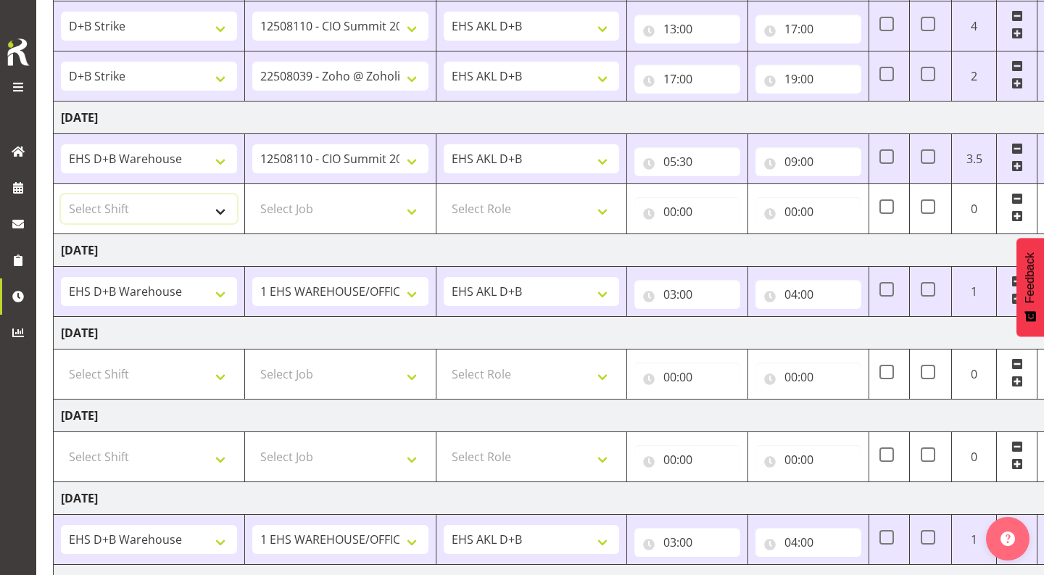
click at [138, 204] on select "Select Shift # Fieldays--Milwaukee. # Install Hutchwilco Boat Show at ASG. #AKL…" at bounding box center [149, 208] width 176 height 29
select select "1352"
click at [310, 208] on select "Select Job 1 Carlton Events 1 Carlton Hamilton 1 Carlton Wellington 1 EHS WAREH…" at bounding box center [340, 208] width 176 height 29
select select "9630"
click at [513, 209] on select "Select Role EHS AKL D+B" at bounding box center [532, 208] width 176 height 29
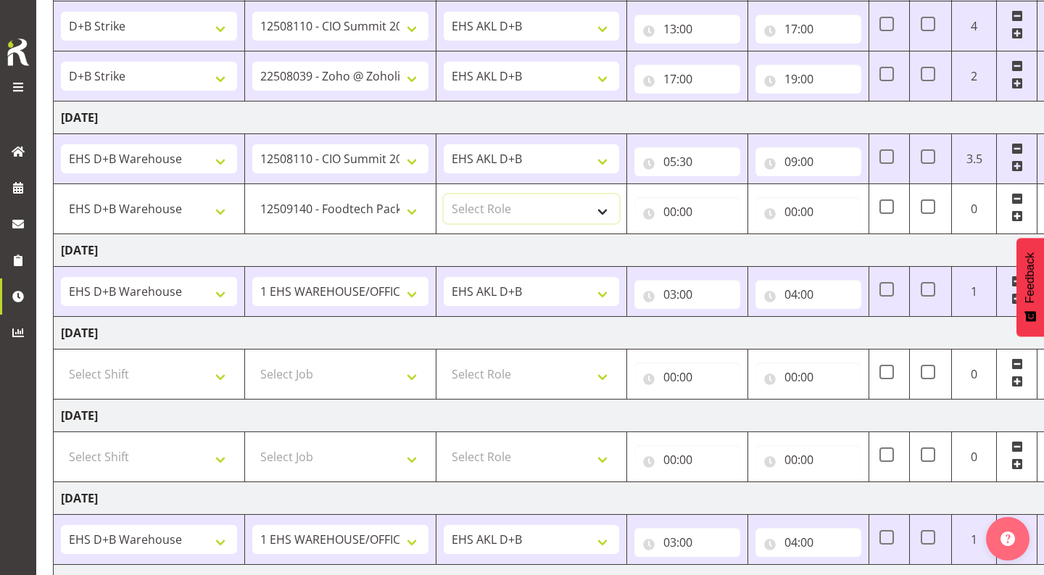
select select "194"
click at [675, 210] on input "00:00" at bounding box center [688, 211] width 106 height 29
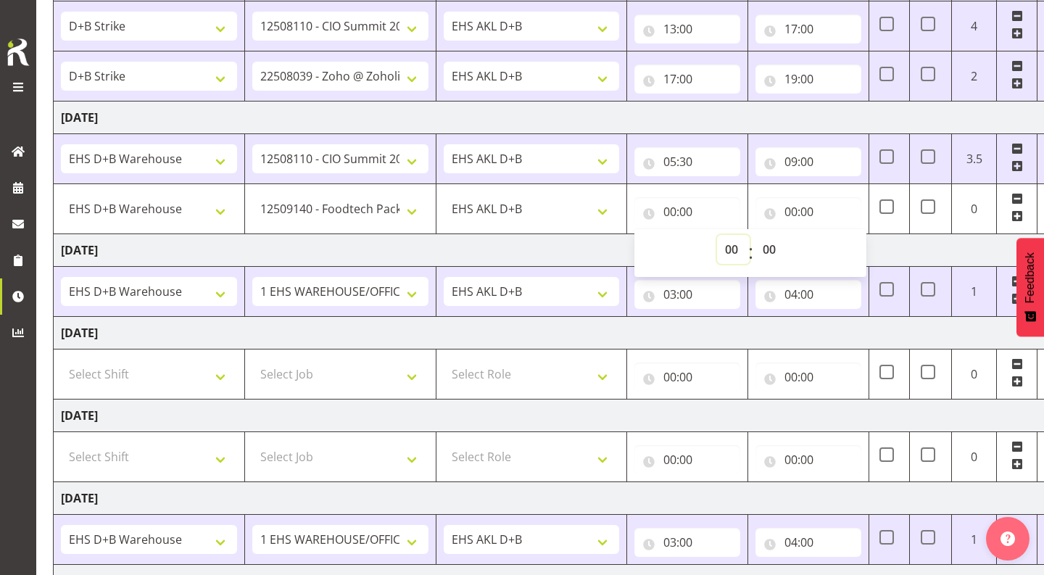
click at [726, 247] on select "00 01 02 03 04 05 06 07 08 09 10 11 12 13 14 15 16 17 18 19 20 21 22 23" at bounding box center [733, 249] width 33 height 29
select select "9"
type input "09:00"
click at [793, 214] on input "00:00" at bounding box center [809, 211] width 106 height 29
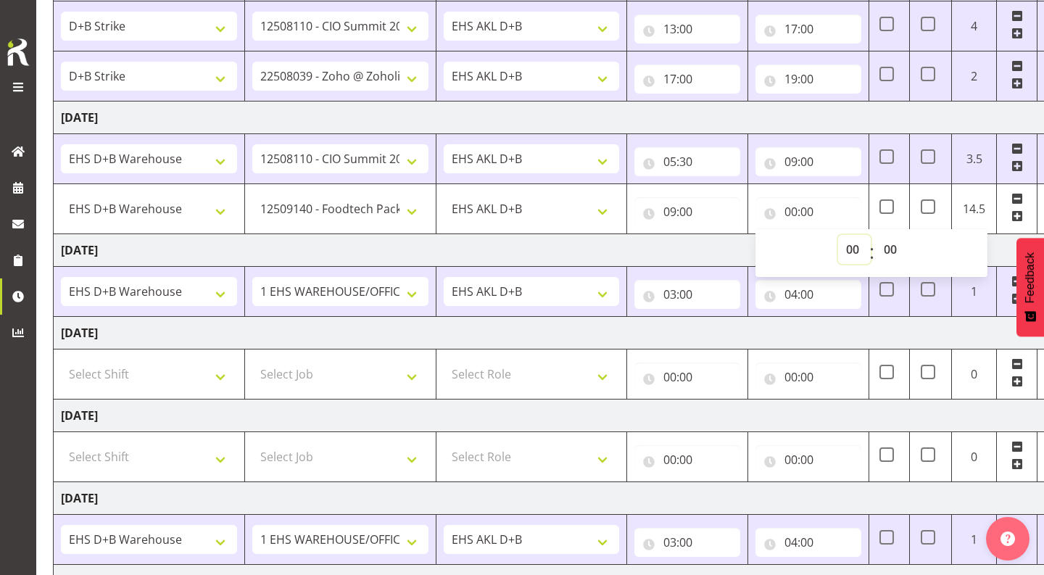
click at [850, 253] on select "00 01 02 03 04 05 06 07 08 09 10 11 12 13 14 15 16 17 18 19 20 21 22 23" at bounding box center [854, 249] width 33 height 29
select select "15"
type input "15:00"
click at [719, 330] on td "Saturday 23rd August 2025" at bounding box center [561, 333] width 1015 height 33
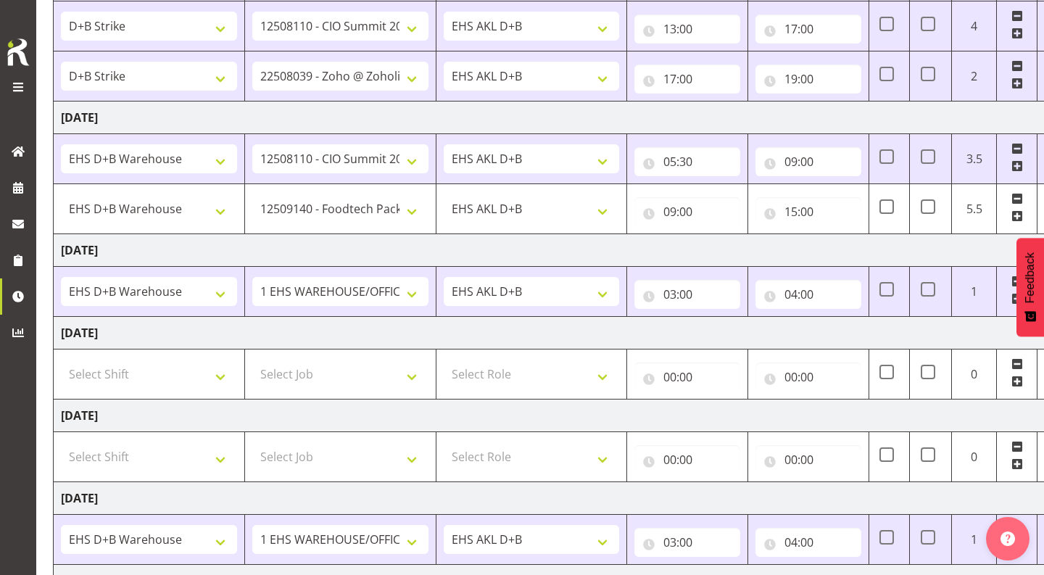
scroll to position [514, 0]
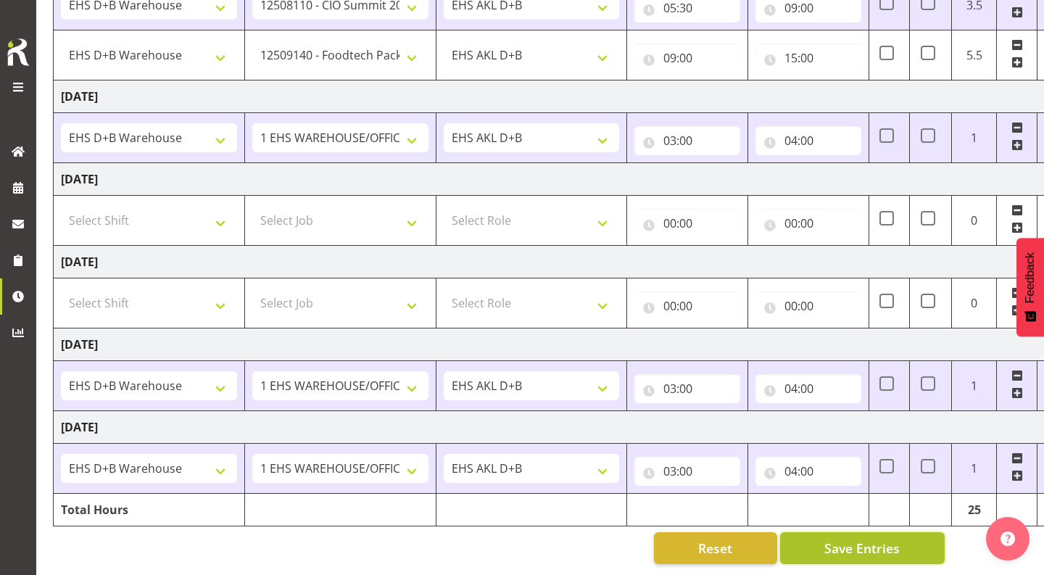
click at [815, 545] on button "Save Entries" at bounding box center [862, 548] width 165 height 32
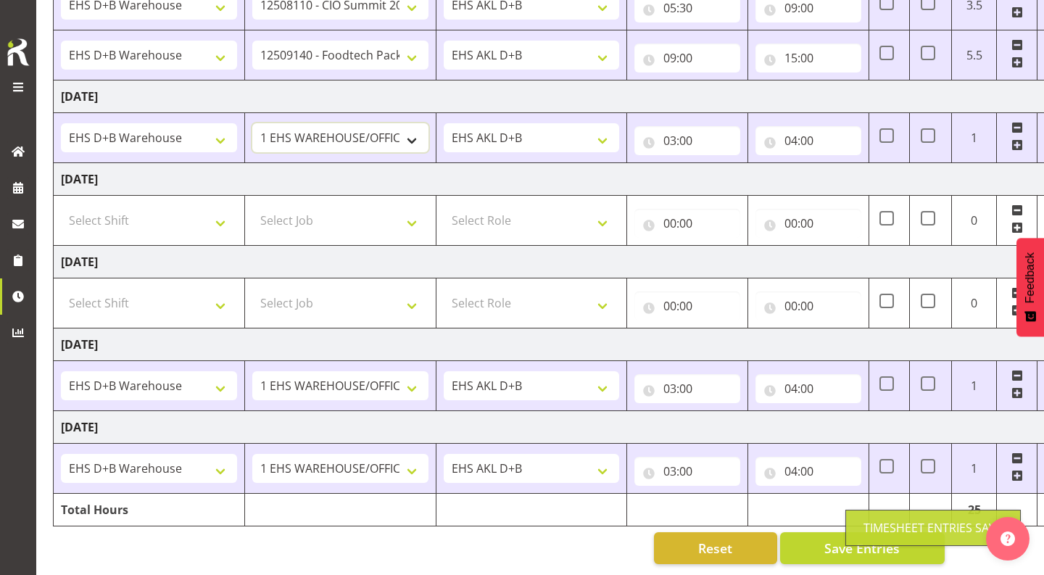
click at [335, 141] on select "1 Carlton Events 1 Carlton Hamilton 1 Carlton Wellington 1 EHS WAREHOUSE/OFFICE…" at bounding box center [340, 137] width 176 height 29
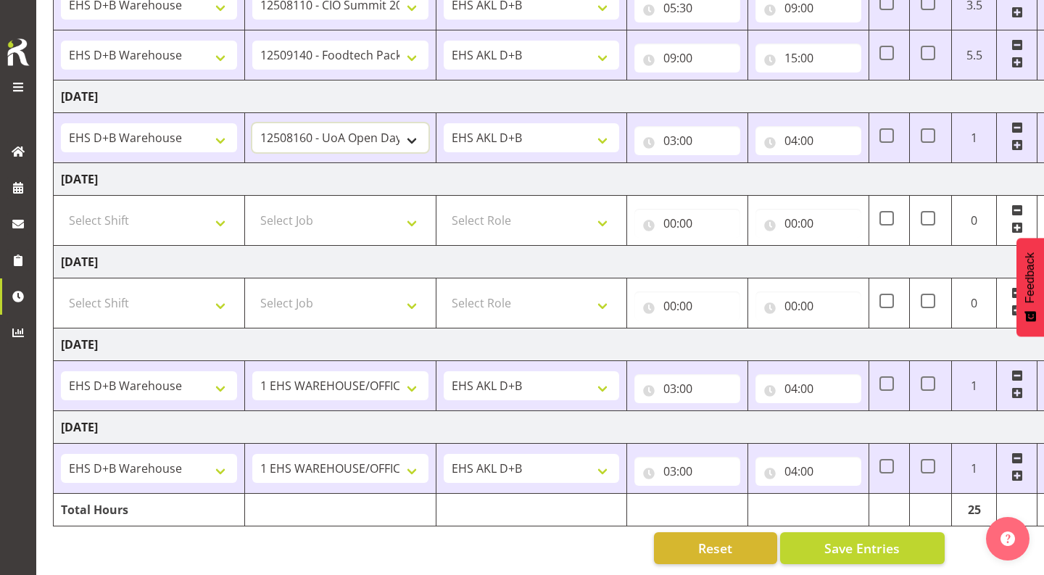
click at [335, 141] on select "1 Carlton Events 1 Carlton Hamilton 1 Carlton Wellington 1 EHS WAREHOUSE/OFFICE…" at bounding box center [340, 137] width 176 height 29
select select "9630"
click at [390, 141] on select "1 Carlton Events 1 Carlton Hamilton 1 Carlton Wellington 1 EHS WAREHOUSE/OFFICE…" at bounding box center [340, 137] width 176 height 29
click at [672, 141] on input "03:00" at bounding box center [688, 140] width 106 height 29
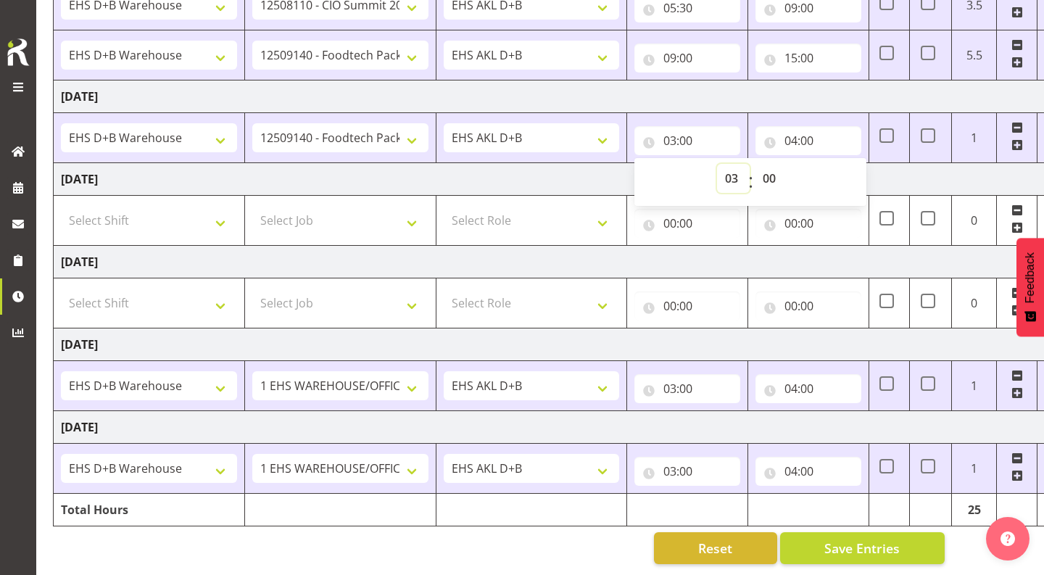
click at [730, 174] on select "00 01 02 03 04 05 06 07 08 09 10 11 12 13 14 15 16 17 18 19 20 21 22 23" at bounding box center [733, 178] width 33 height 29
select select "5"
type input "05:00"
click at [770, 179] on select "00 01 02 03 04 05 06 07 08 09 10 11 12 13 14 15 16 17 18 19 20 21 22 23 24 25 2…" at bounding box center [771, 178] width 33 height 29
select select "30"
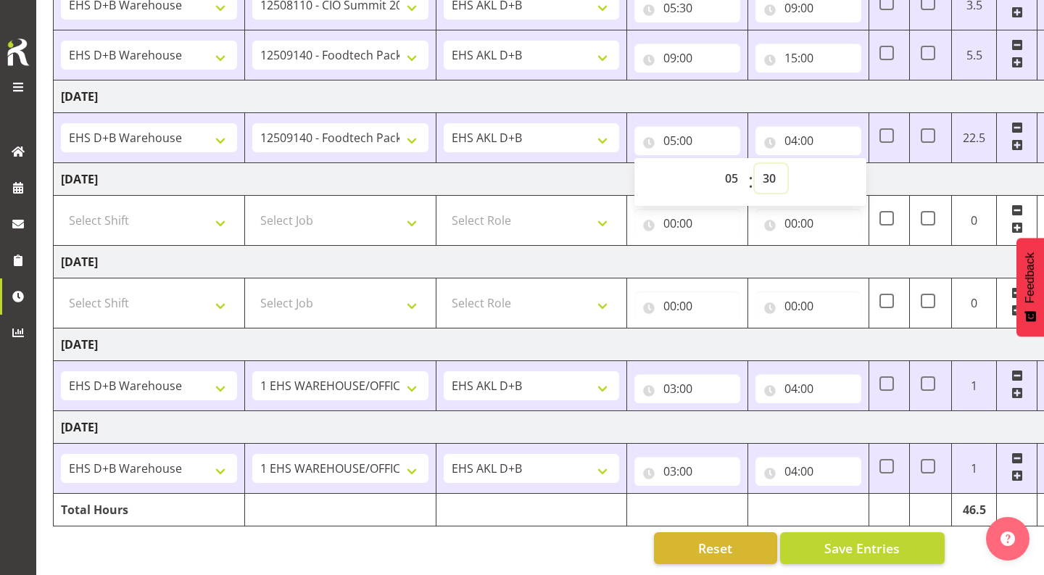
type input "05:30"
click at [793, 142] on input "04:00" at bounding box center [809, 140] width 106 height 29
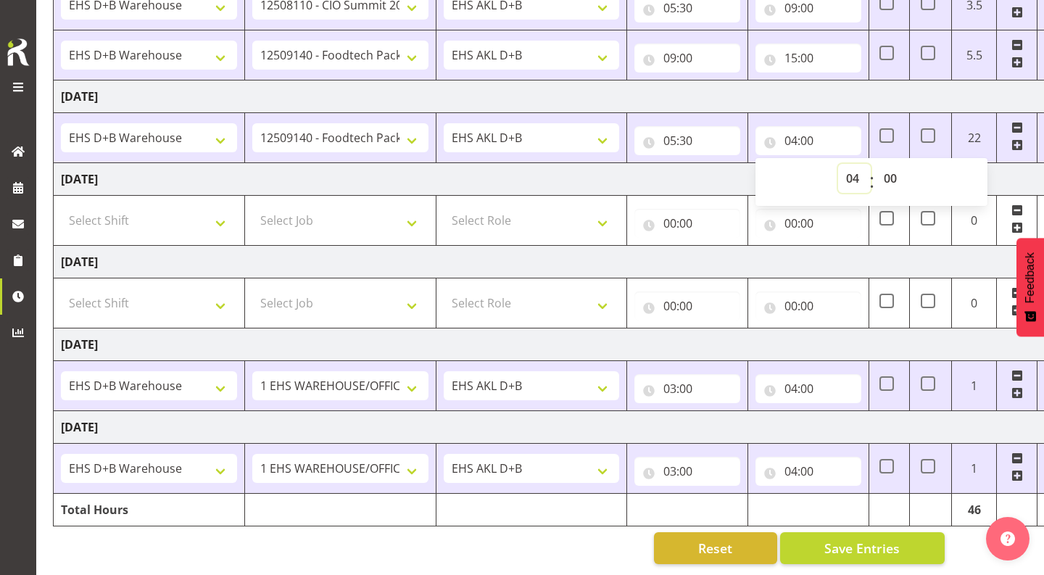
click at [848, 177] on select "00 01 02 03 04 05 06 07 08 09 10 11 12 13 14 15 16 17 18 19 20 21 22 23" at bounding box center [854, 178] width 33 height 29
select select "14"
type input "14:00"
click at [893, 181] on select "00 01 02 03 04 05 06 07 08 09 10 11 12 13 14 15 16 17 18 19 20 21 22 23 24 25 2…" at bounding box center [892, 178] width 33 height 29
select select "30"
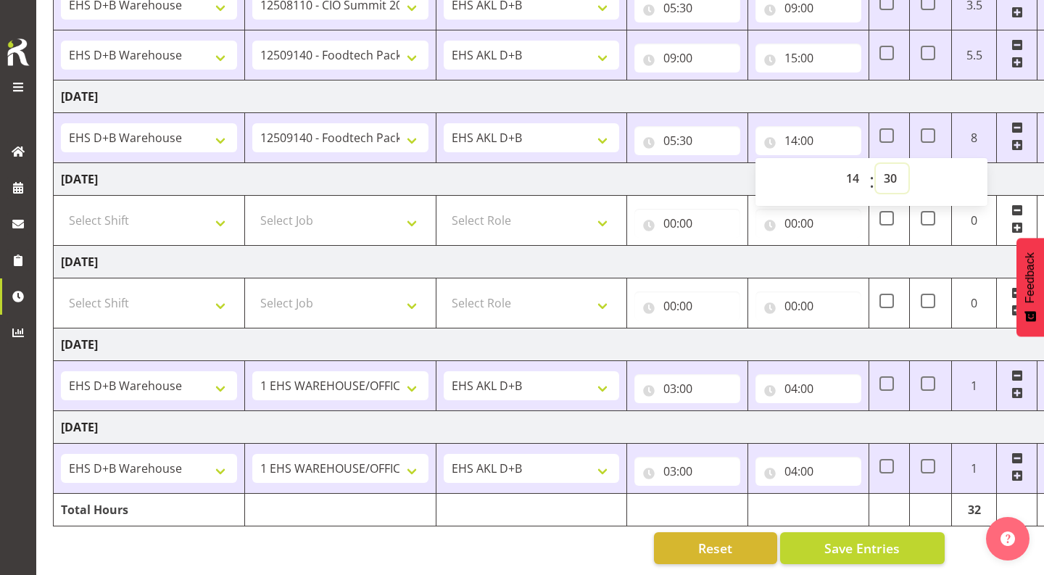
type input "14:30"
click at [820, 348] on td "Monday 25th August 2025" at bounding box center [561, 345] width 1015 height 33
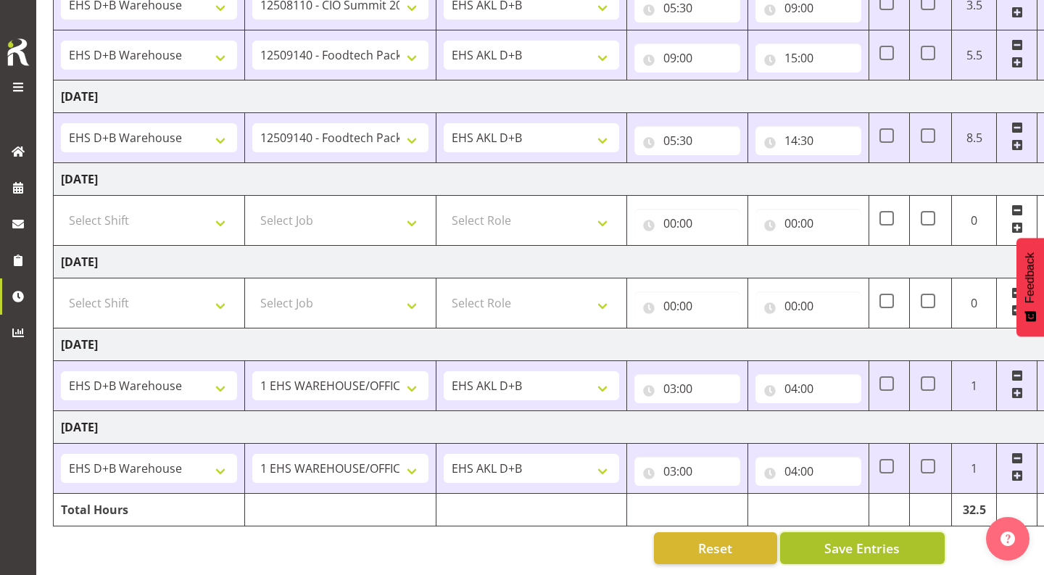
click at [822, 545] on button "Save Entries" at bounding box center [862, 548] width 165 height 32
click at [165, 218] on select "Select Shift # Fieldays--Milwaukee. # Install Hutchwilco Boat Show at ASG. #AKL…" at bounding box center [149, 220] width 176 height 29
select select "1352"
click at [289, 220] on select "Select Job 1 Carlton Events 1 Carlton Hamilton 1 Carlton Wellington 1 EHS WAREH…" at bounding box center [340, 220] width 176 height 29
select select "69"
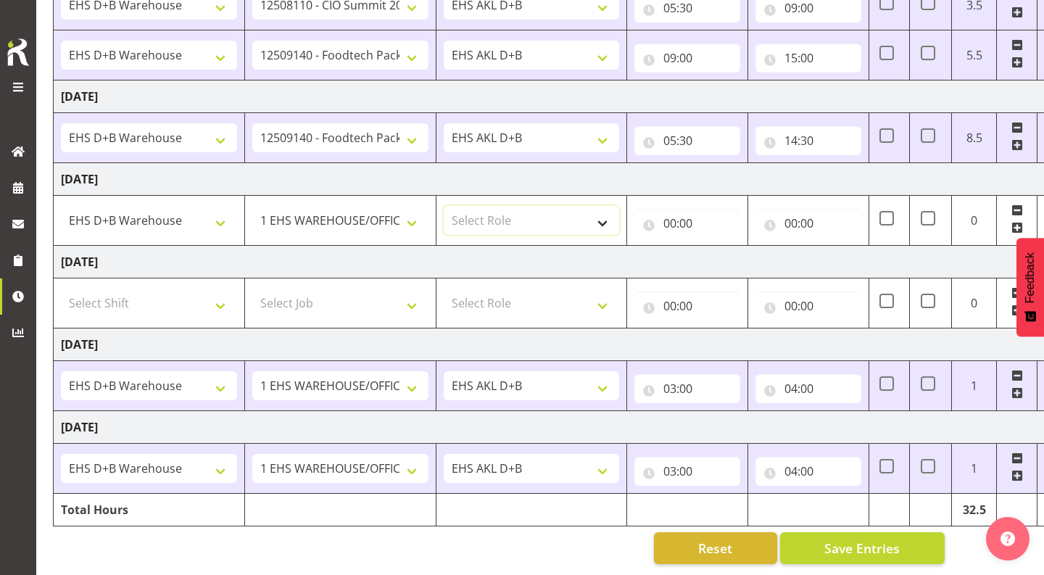
click at [521, 218] on select "Select Role EHS AKL D+B" at bounding box center [532, 220] width 176 height 29
select select "194"
click at [667, 226] on input "00:00" at bounding box center [688, 223] width 106 height 29
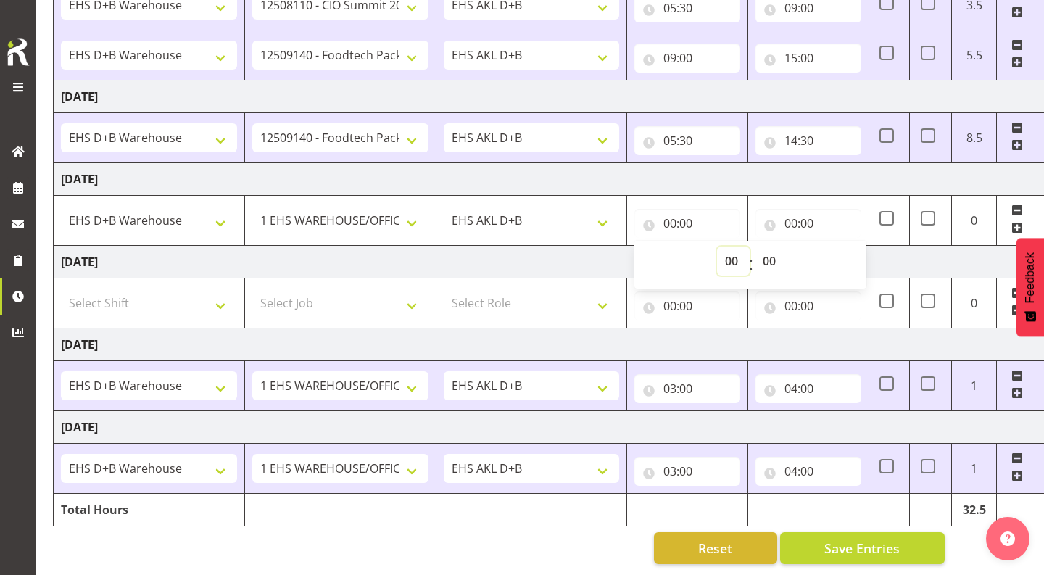
click at [735, 261] on select "00 01 02 03 04 05 06 07 08 09 10 11 12 13 14 15 16 17 18 19 20 21 22 23" at bounding box center [733, 261] width 33 height 29
select select "6"
type input "06:00"
click at [767, 259] on select "00 01 02 03 04 05 06 07 08 09 10 11 12 13 14 15 16 17 18 19 20 21 22 23 24 25 2…" at bounding box center [771, 261] width 33 height 29
select select "30"
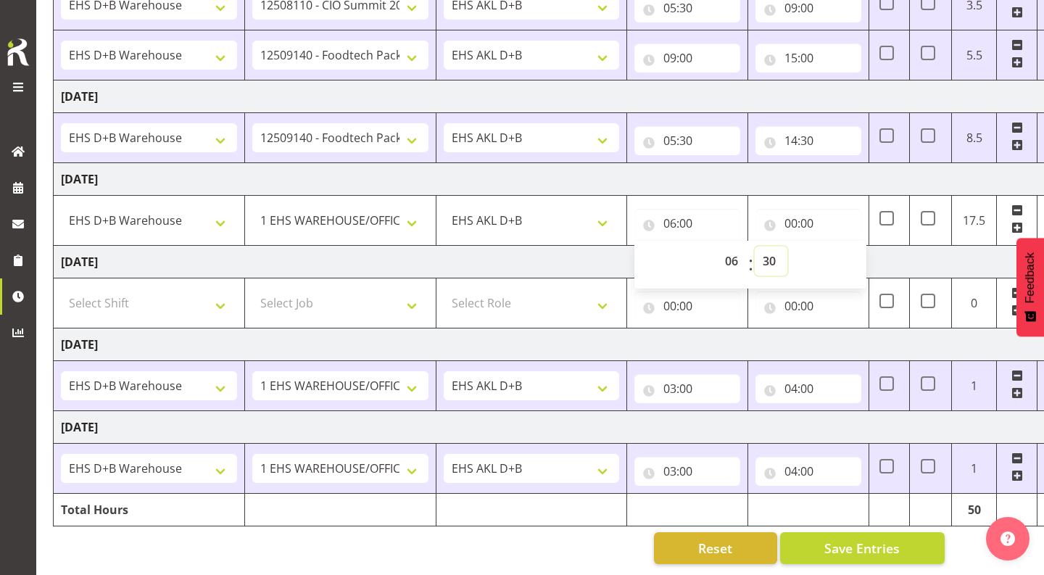
type input "06:30"
click at [794, 219] on input "00:00" at bounding box center [809, 223] width 106 height 29
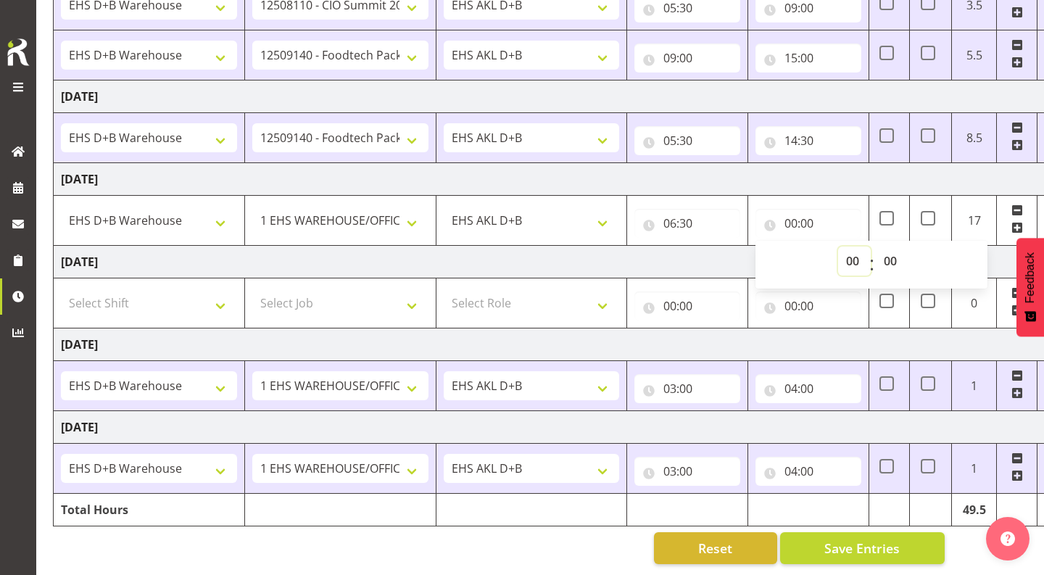
click at [852, 257] on select "00 01 02 03 04 05 06 07 08 09 10 11 12 13 14 15 16 17 18 19 20 21 22 23" at bounding box center [854, 261] width 33 height 29
select select "13"
type input "13:00"
click at [892, 269] on select "00 01 02 03 04 05 06 07 08 09 10 11 12 13 14 15 16 17 18 19 20 21 22 23 24 25 2…" at bounding box center [892, 261] width 33 height 29
select select "30"
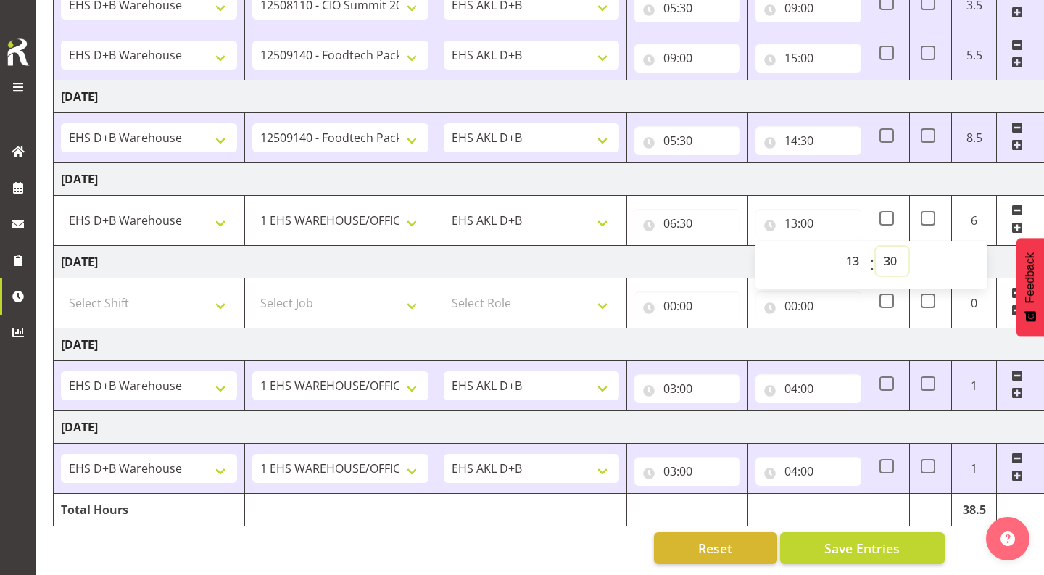
type input "13:30"
click at [784, 352] on td "Monday 25th August 2025" at bounding box center [561, 345] width 1015 height 33
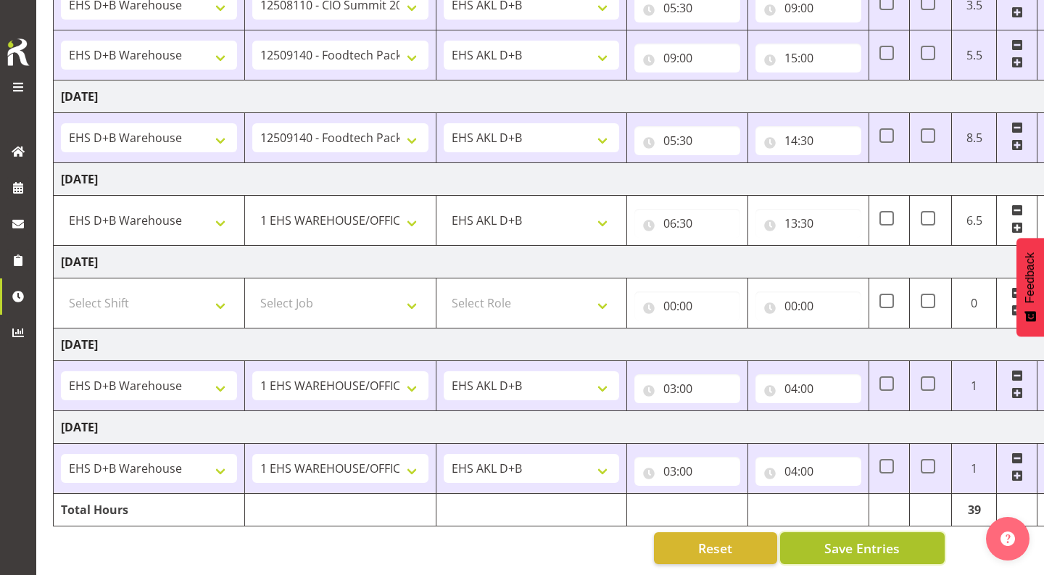
click at [826, 535] on button "Save Entries" at bounding box center [862, 548] width 165 height 32
click at [819, 538] on button "Save Entries" at bounding box center [862, 548] width 165 height 32
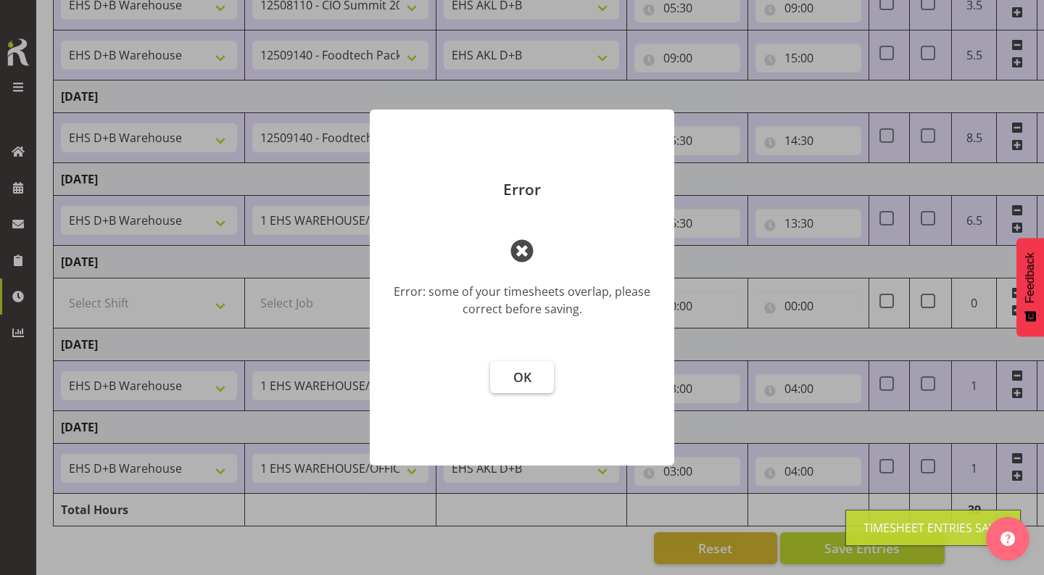
click at [528, 385] on button "OK" at bounding box center [522, 377] width 64 height 32
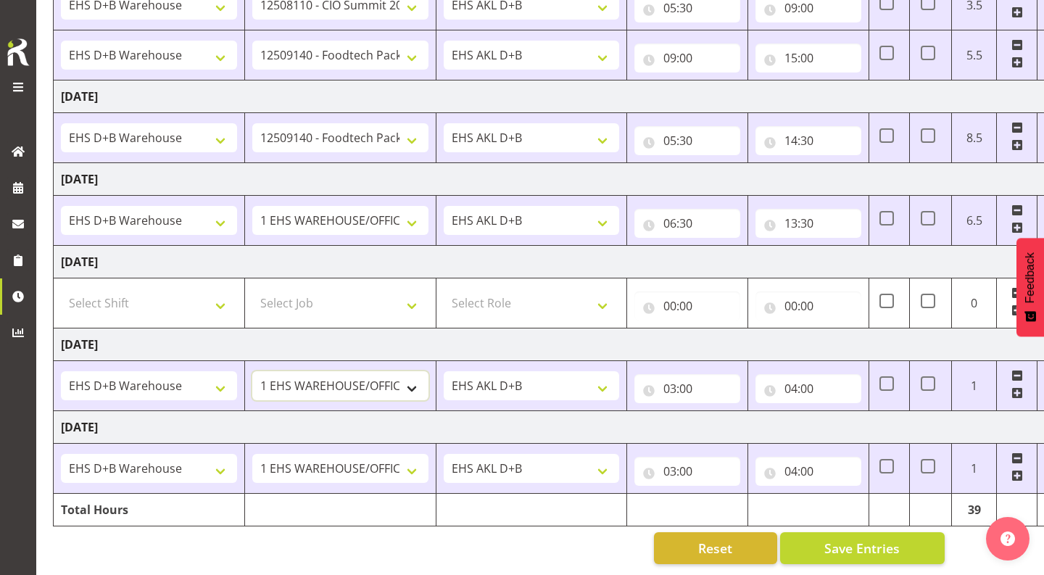
click at [319, 387] on select "1 Carlton Events 1 Carlton Hamilton 1 Carlton Wellington 1 EHS WAREHOUSE/OFFICE…" at bounding box center [340, 385] width 176 height 29
select select "9196"
click at [680, 394] on input "03:00" at bounding box center [688, 388] width 106 height 29
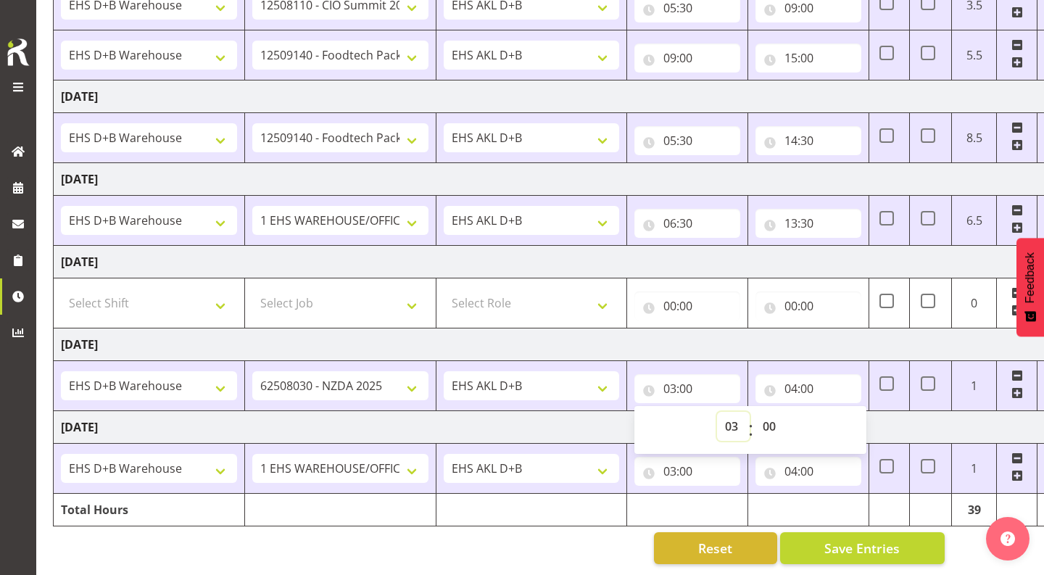
click at [730, 426] on select "00 01 02 03 04 05 06 07 08 09 10 11 12 13 14 15 16 17 18 19 20 21 22 23" at bounding box center [733, 426] width 33 height 29
select select "5"
type input "05:00"
click at [770, 426] on select "00 01 02 03 04 05 06 07 08 09 10 11 12 13 14 15 16 17 18 19 20 21 22 23 24 25 2…" at bounding box center [771, 426] width 33 height 29
select select "30"
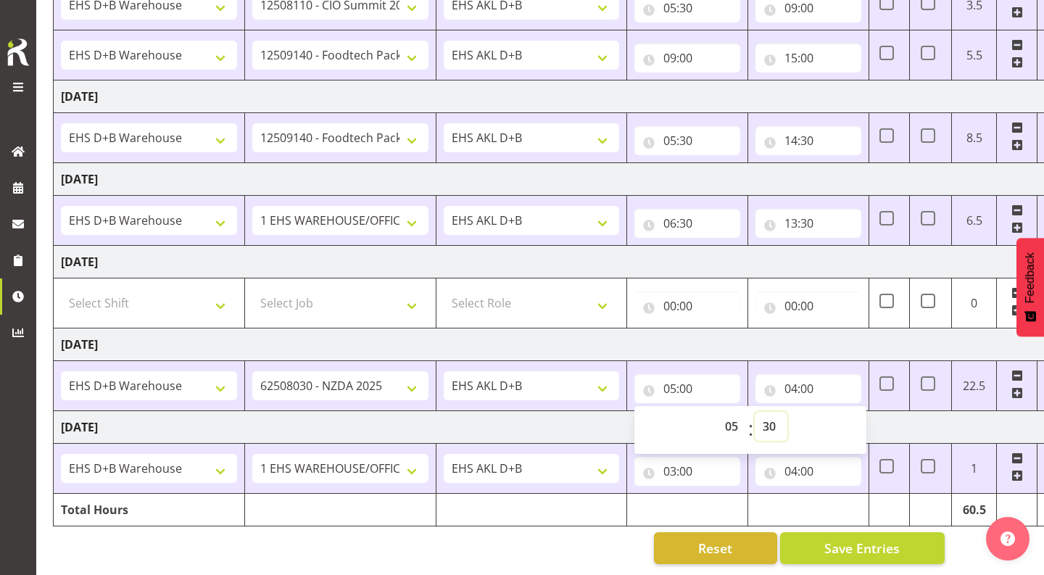
type input "05:30"
click at [799, 391] on input "04:00" at bounding box center [809, 388] width 106 height 29
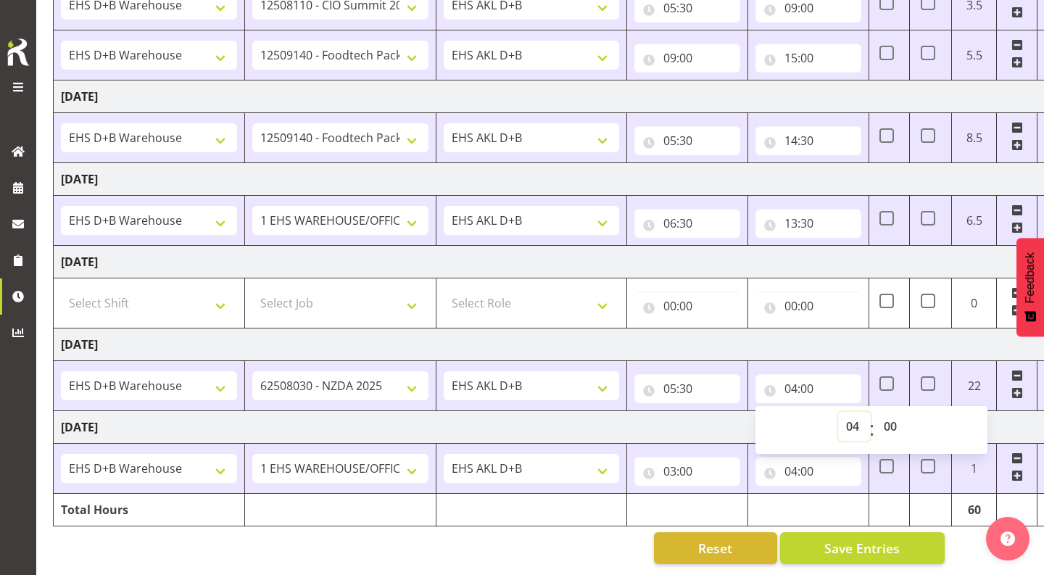
click at [854, 424] on select "00 01 02 03 04 05 06 07 08 09 10 11 12 13 14 15 16 17 18 19 20 21 22 23" at bounding box center [854, 426] width 33 height 29
select select "9"
type input "09:00"
click at [733, 342] on td "Monday 25th August 2025" at bounding box center [561, 345] width 1015 height 33
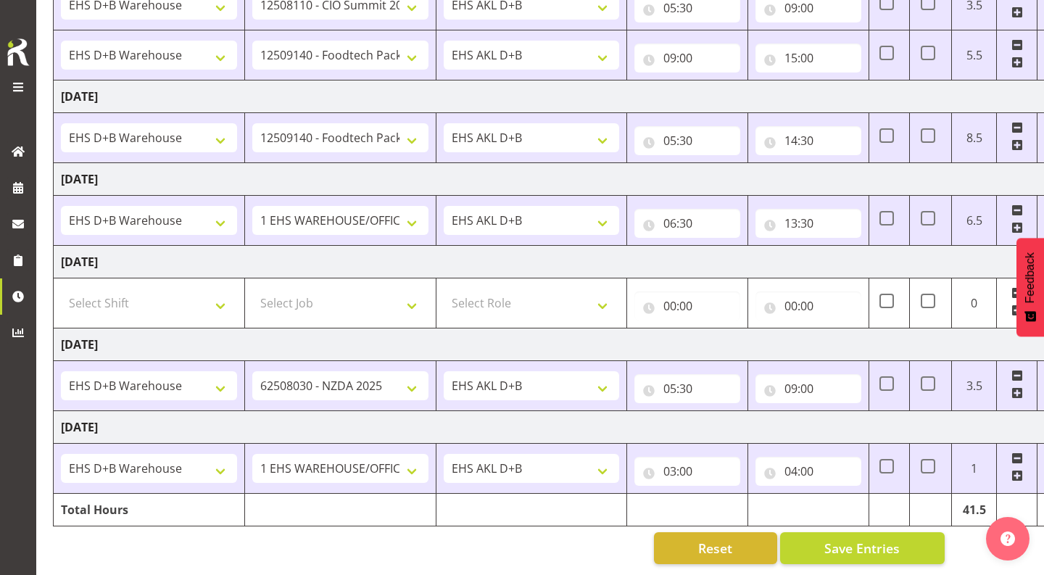
click at [1022, 392] on span at bounding box center [1018, 393] width 12 height 12
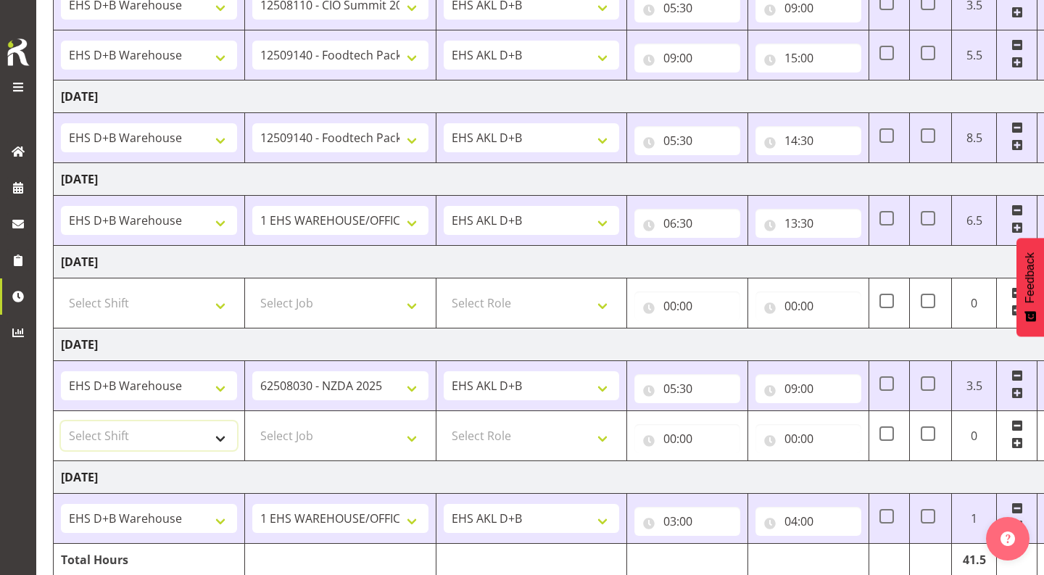
click at [160, 426] on select "Select Shift # Fieldays--Milwaukee. # Install Hutchwilco Boat Show at ASG. #AKL…" at bounding box center [149, 435] width 176 height 29
select select "1352"
click at [282, 427] on select "Select Job 1 Carlton Events 1 Carlton Hamilton 1 Carlton Wellington 1 EHS WAREH…" at bounding box center [340, 435] width 176 height 29
select select "9630"
click at [523, 432] on select "Select Role EHS AKL D+B" at bounding box center [532, 435] width 176 height 29
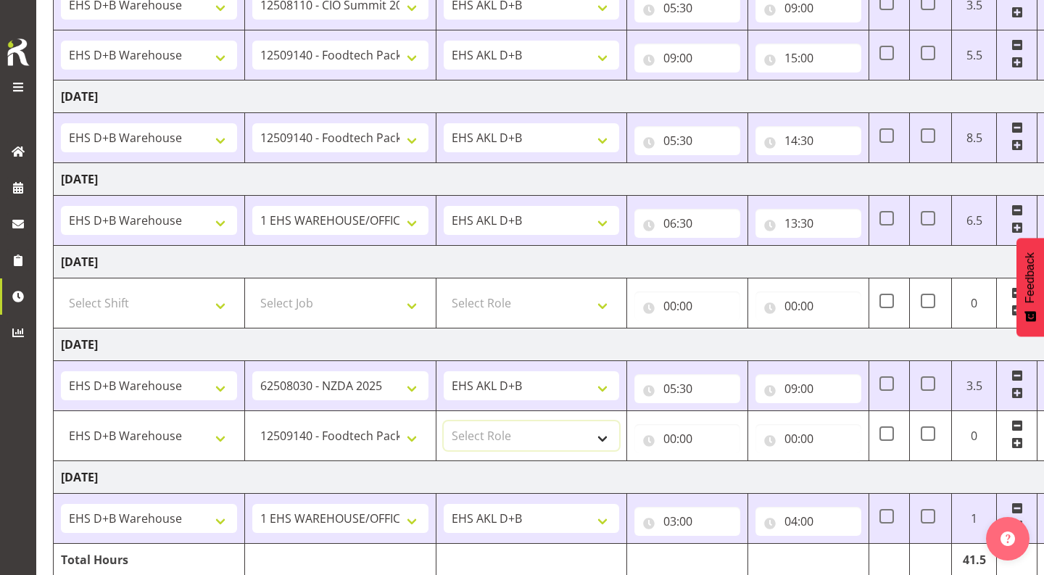
select select "194"
click at [678, 437] on input "00:00" at bounding box center [688, 438] width 106 height 29
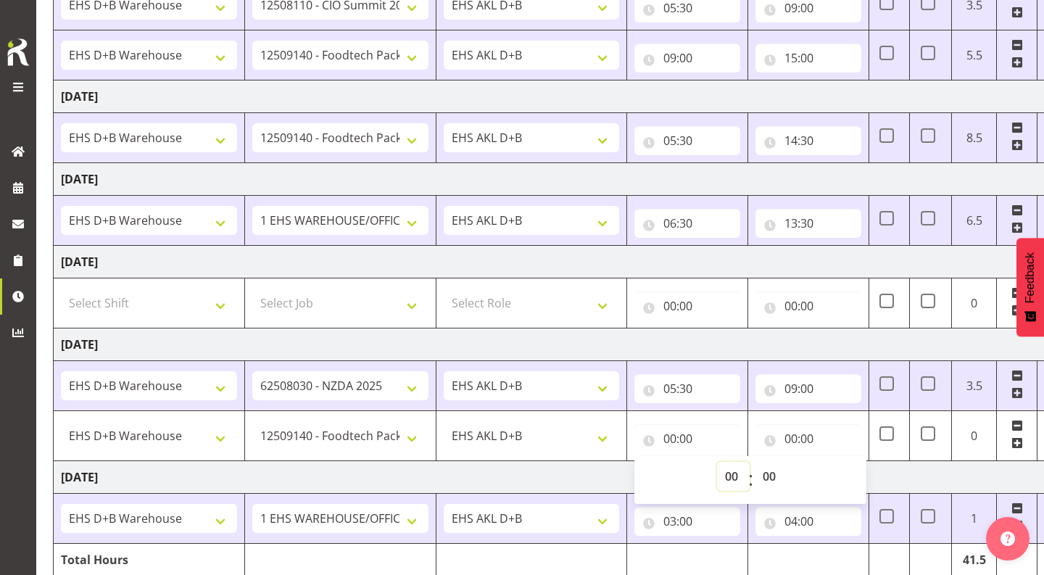
click at [733, 474] on select "00 01 02 03 04 05 06 07 08 09 10 11 12 13 14 15 16 17 18 19 20 21 22 23" at bounding box center [733, 476] width 33 height 29
select select "9"
type input "09:00"
click at [794, 441] on input "00:00" at bounding box center [809, 438] width 106 height 29
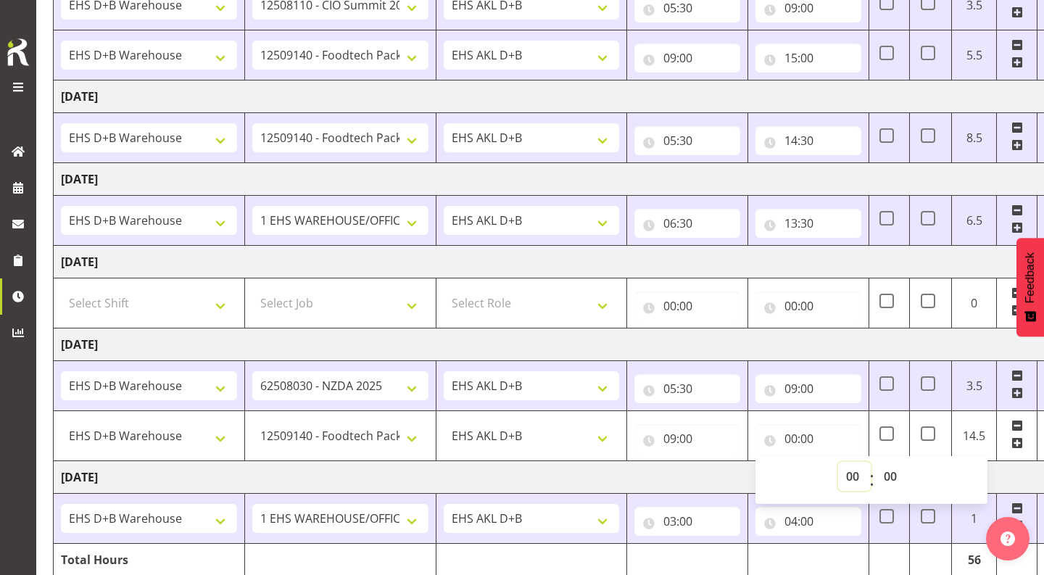
click at [860, 479] on select "00 01 02 03 04 05 06 07 08 09 10 11 12 13 14 15 16 17 18 19 20 21 22 23" at bounding box center [854, 476] width 33 height 29
select select "15"
type input "15:00"
click at [769, 367] on td "09:00 00 01 02 03 04 05 06 07 08 09 10 11 12 13 14 15 16 17 18 19 20 21 22 23 :…" at bounding box center [809, 386] width 121 height 50
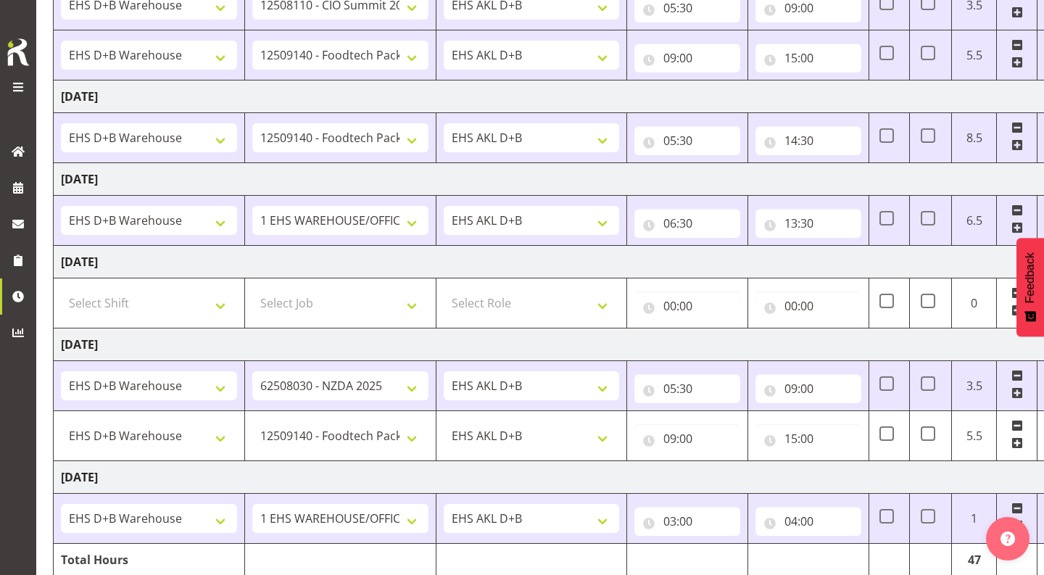
scroll to position [564, 0]
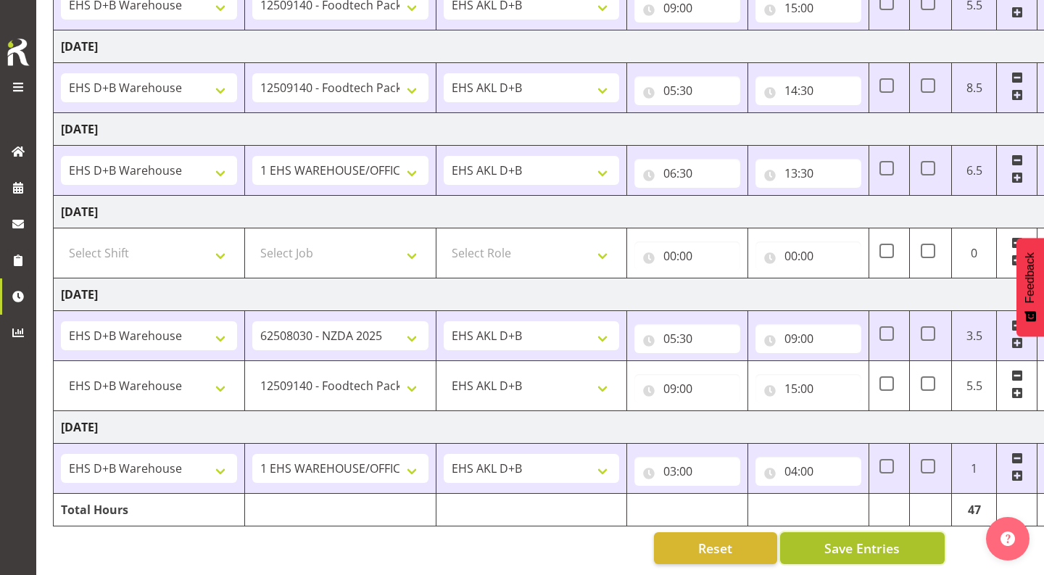
click at [802, 541] on button "Save Entries" at bounding box center [862, 548] width 165 height 32
click at [360, 473] on select "1 Carlton Events 1 Carlton Hamilton 1 Carlton Wellington 1 EHS WAREHOUSE/OFFICE…" at bounding box center [340, 468] width 176 height 29
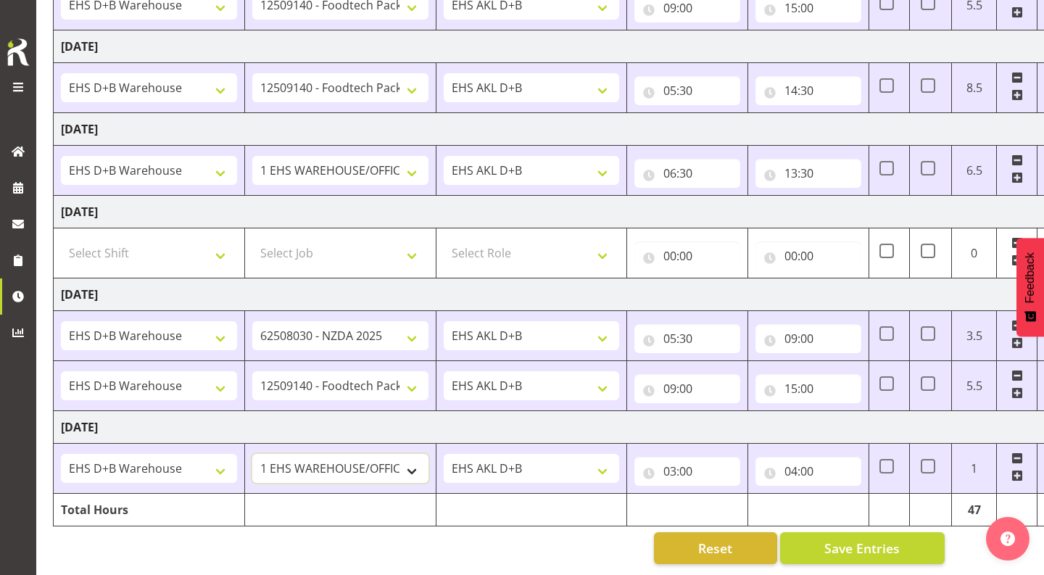
select select "10270"
click at [675, 466] on input "03:00" at bounding box center [688, 471] width 106 height 29
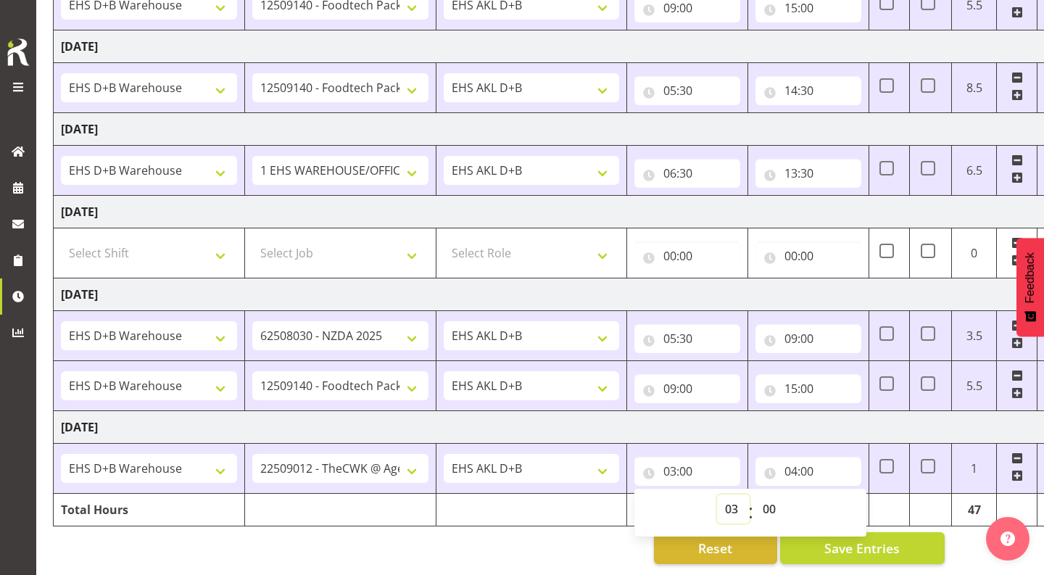
click at [728, 511] on select "00 01 02 03 04 05 06 07 08 09 10 11 12 13 14 15 16 17 18 19 20 21 22 23" at bounding box center [733, 509] width 33 height 29
select select "5"
type input "05:00"
click at [777, 500] on select "00 01 02 03 04 05 06 07 08 09 10 11 12 13 14 15 16 17 18 19 20 21 22 23 24 25 2…" at bounding box center [771, 509] width 33 height 29
select select "30"
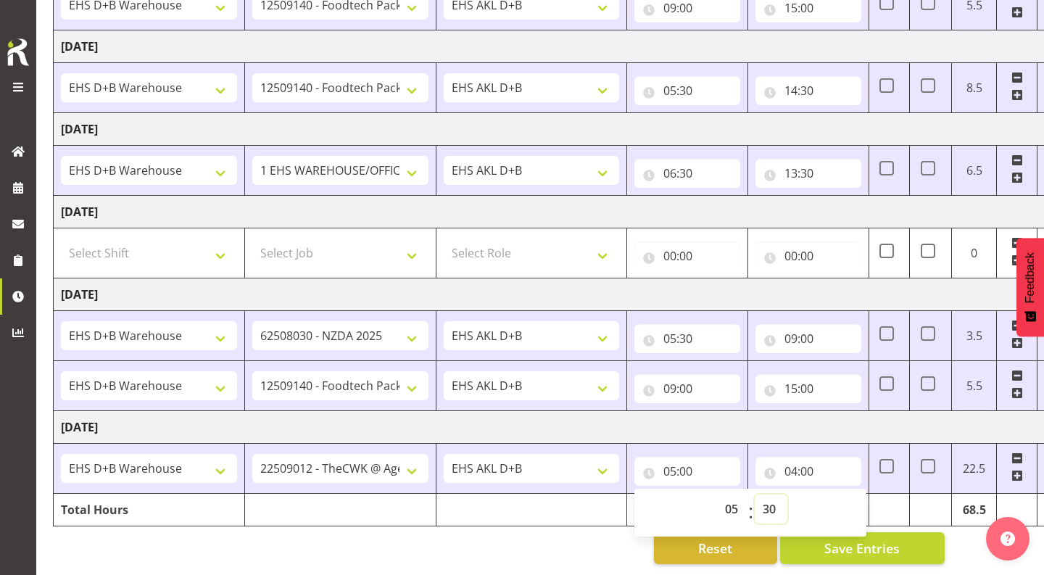
type input "05:30"
click at [799, 469] on input "04:00" at bounding box center [809, 471] width 106 height 29
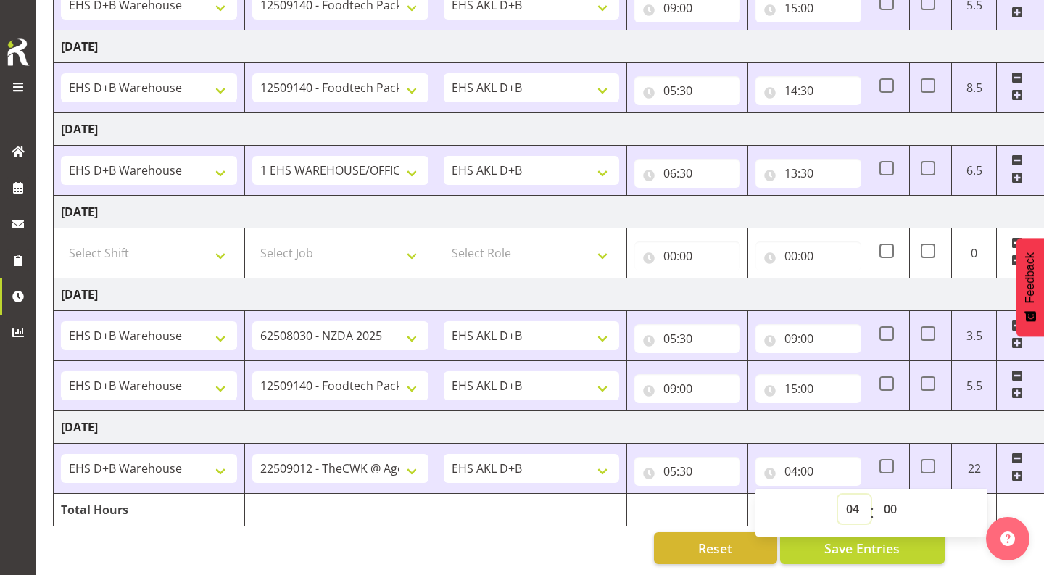
click at [852, 508] on select "00 01 02 03 04 05 06 07 08 09 10 11 12 13 14 15 16 17 18 19 20 21 22 23" at bounding box center [854, 509] width 33 height 29
select select "9"
type input "09:00"
click at [829, 419] on td "Tuesday 26th August 2025" at bounding box center [561, 427] width 1015 height 33
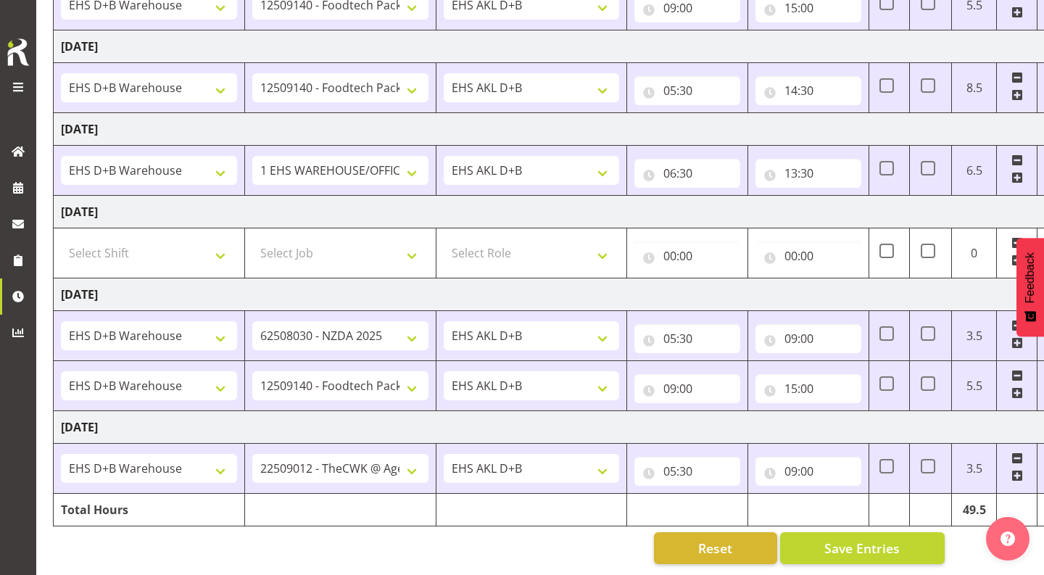
click at [1017, 474] on span at bounding box center [1018, 476] width 12 height 12
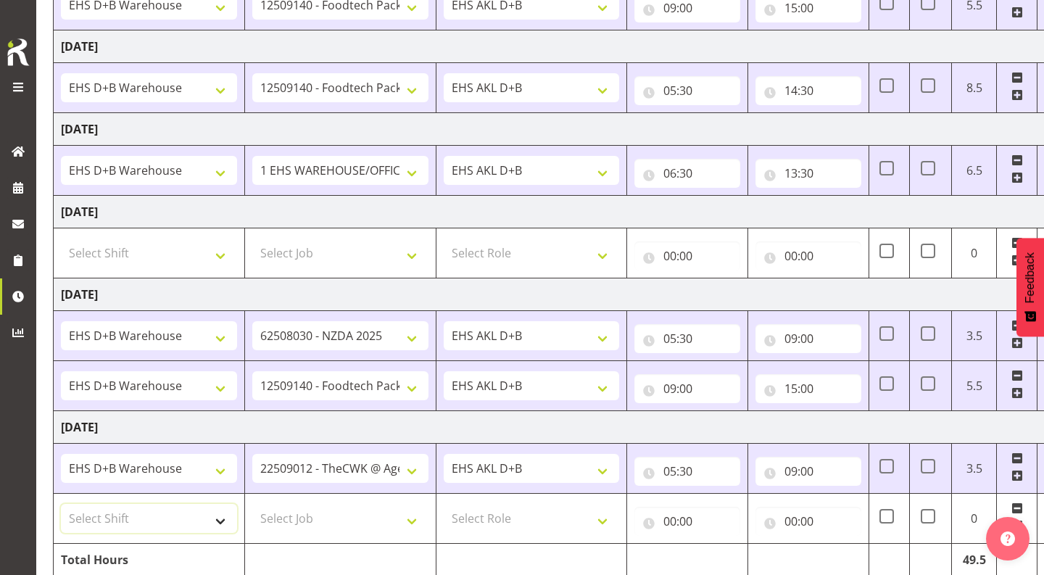
click at [159, 522] on select "Select Shift # Fieldays--Milwaukee. # Install Hutchwilco Boat Show at ASG. #AKL…" at bounding box center [149, 518] width 176 height 29
select select "1352"
click at [321, 522] on select "Select Job 1 Carlton Events 1 Carlton Hamilton 1 Carlton Wellington 1 EHS WAREH…" at bounding box center [340, 518] width 176 height 29
click at [380, 514] on select "1 Carlton Events 1 Carlton Hamilton 1 Carlton Wellington 1 EHS WAREHOUSE/OFFICE…" at bounding box center [340, 518] width 176 height 29
select select "10496"
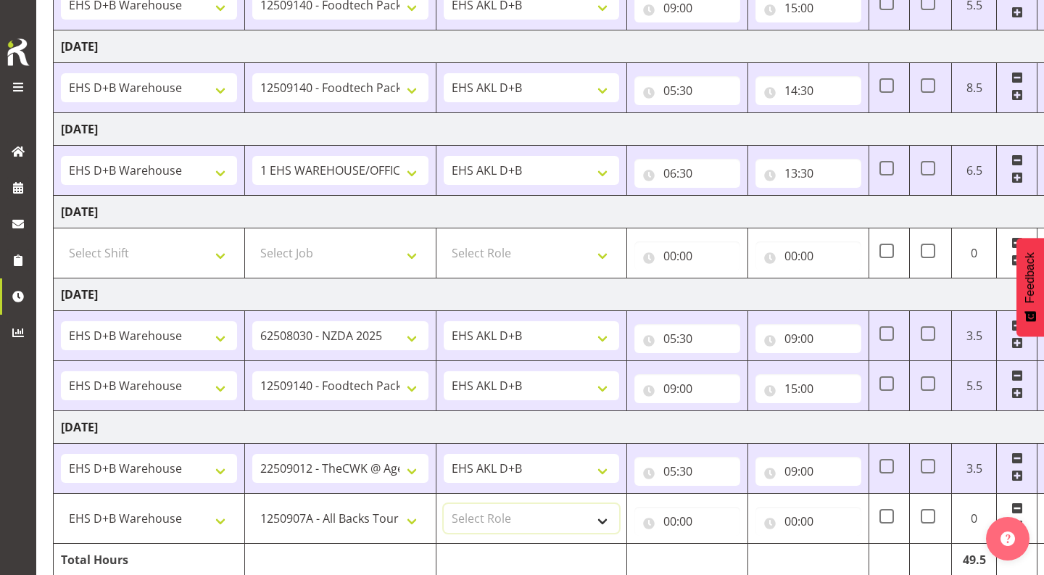
click at [527, 516] on select "Select Role EHS AKL D+B" at bounding box center [532, 518] width 176 height 29
select select "194"
click at [669, 522] on input "00:00" at bounding box center [688, 521] width 106 height 29
click at [735, 561] on select "00 01 02 03 04 05 06 07 08 09 10 11 12 13 14 15 16 17 18 19 20 21 22 23" at bounding box center [733, 559] width 33 height 29
select select "9"
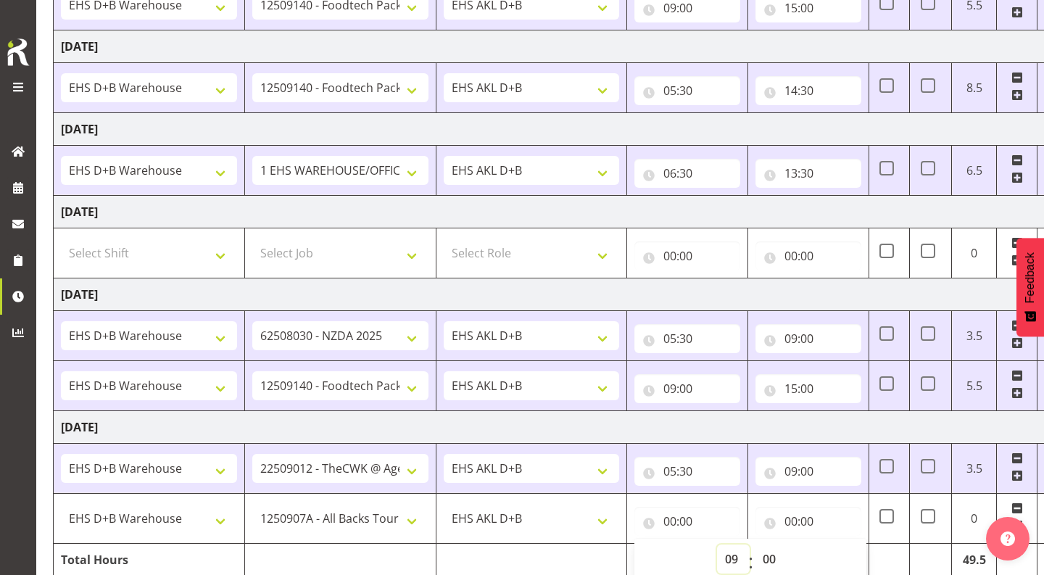
type input "09:00"
click at [802, 522] on input "00:00" at bounding box center [809, 521] width 106 height 29
click at [851, 559] on select "00 01 02 03 04 05 06 07 08 09 10 11 12 13 14 15 16 17 18 19 20 21 22 23" at bounding box center [854, 559] width 33 height 29
select select "11"
type input "11:00"
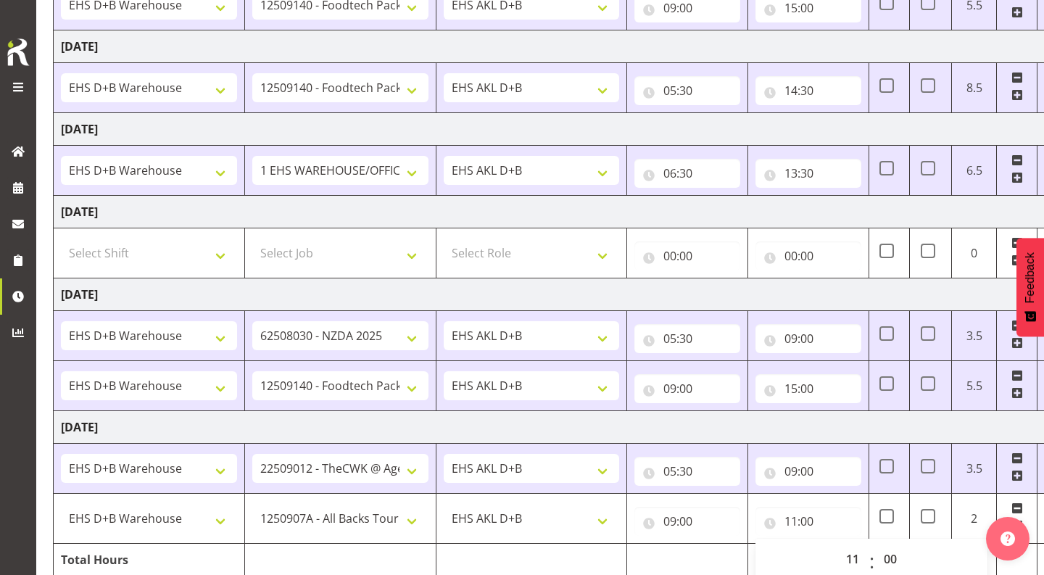
click at [825, 403] on td "15:00 00 01 02 03 04 05 06 07 08 09 10 11 12 13 14 15 16 17 18 19 20 21 22 23 :…" at bounding box center [809, 386] width 121 height 50
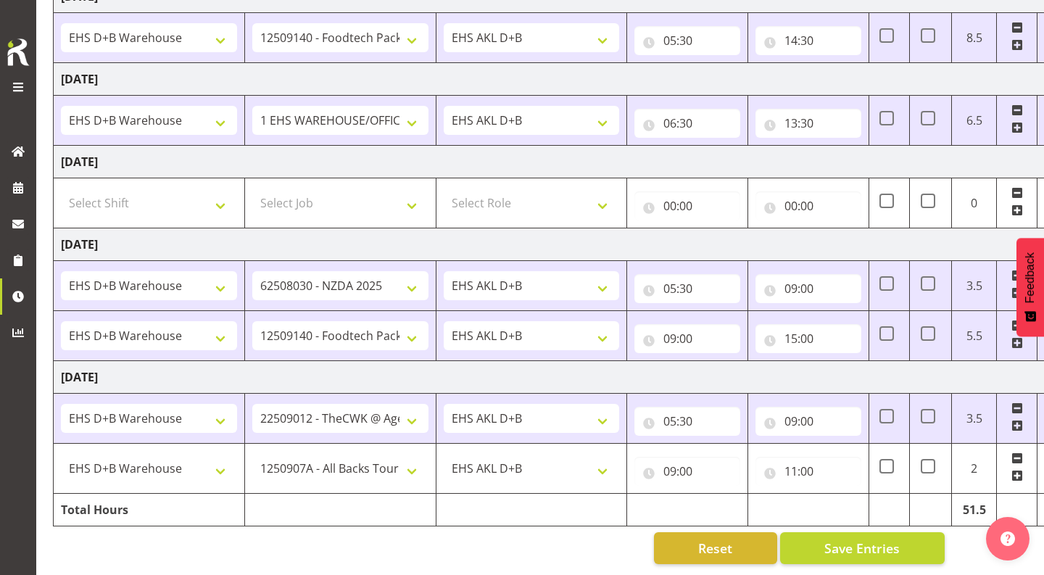
click at [1015, 474] on span at bounding box center [1018, 476] width 12 height 12
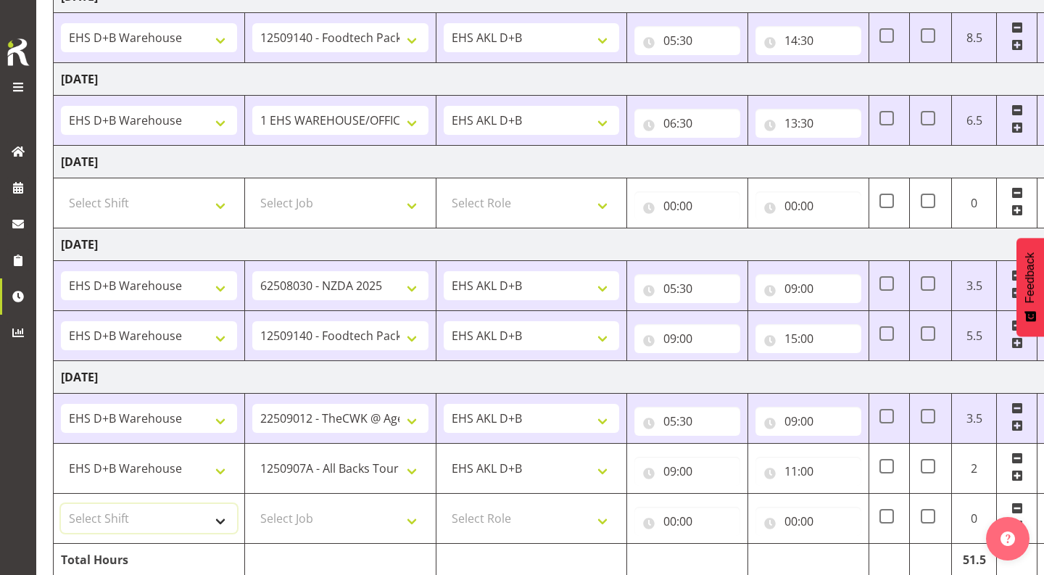
click at [146, 516] on select "Select Shift # Fieldays--Milwaukee. # Install Hutchwilco Boat Show at ASG. #AKL…" at bounding box center [149, 518] width 176 height 29
select select "1352"
click at [272, 529] on select "Select Job 1 Carlton Events 1 Carlton Hamilton 1 Carlton Wellington 1 EHS WAREH…" at bounding box center [340, 518] width 176 height 29
select select "9202"
click at [482, 515] on select "Select Role EHS AKL D+B" at bounding box center [532, 518] width 176 height 29
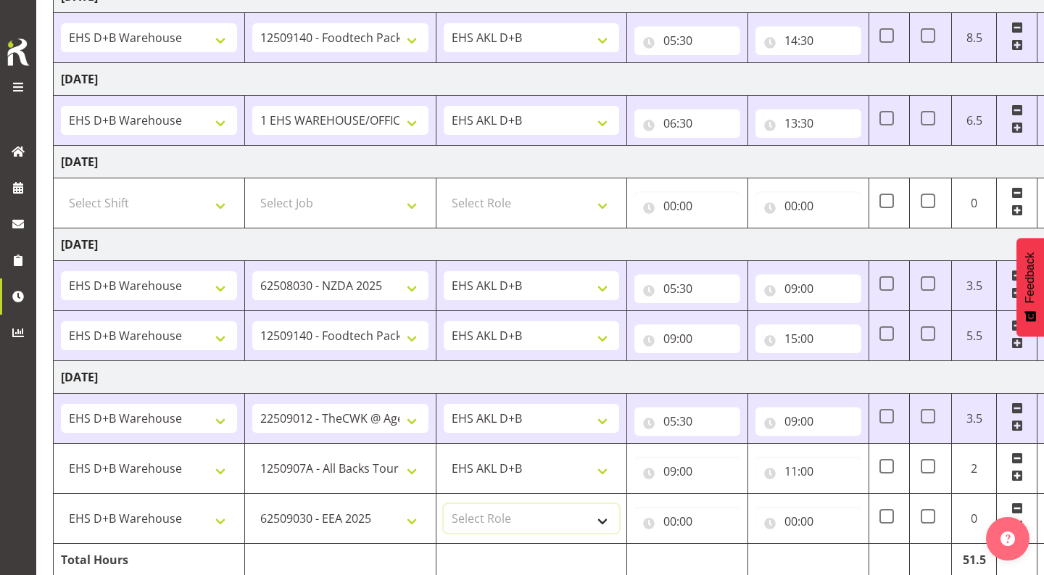
select select "194"
click at [674, 522] on input "00:00" at bounding box center [688, 521] width 106 height 29
click at [729, 556] on select "00 01 02 03 04 05 06 07 08 09 10 11 12 13 14 15 16 17 18 19 20 21 22 23" at bounding box center [733, 559] width 33 height 29
select select "11"
type input "11:00"
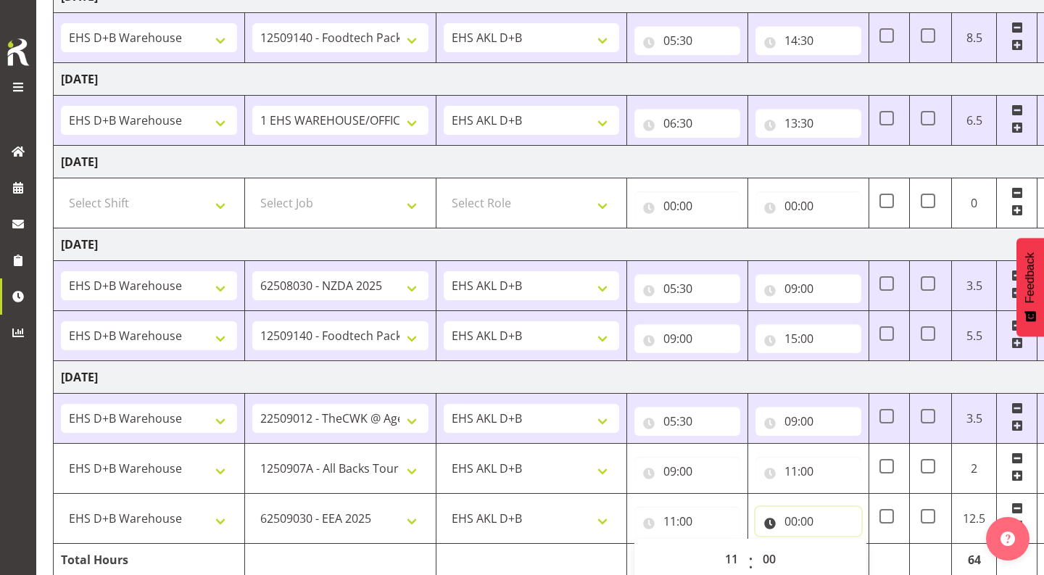
click at [792, 521] on input "00:00" at bounding box center [809, 521] width 106 height 29
click at [854, 559] on select "00 01 02 03 04 05 06 07 08 09 10 11 12 13 14 15 16 17 18 19 20 21 22 23" at bounding box center [854, 559] width 33 height 29
click at [835, 366] on td "Tuesday 26th August 2025" at bounding box center [561, 377] width 1015 height 33
type input "13:00"
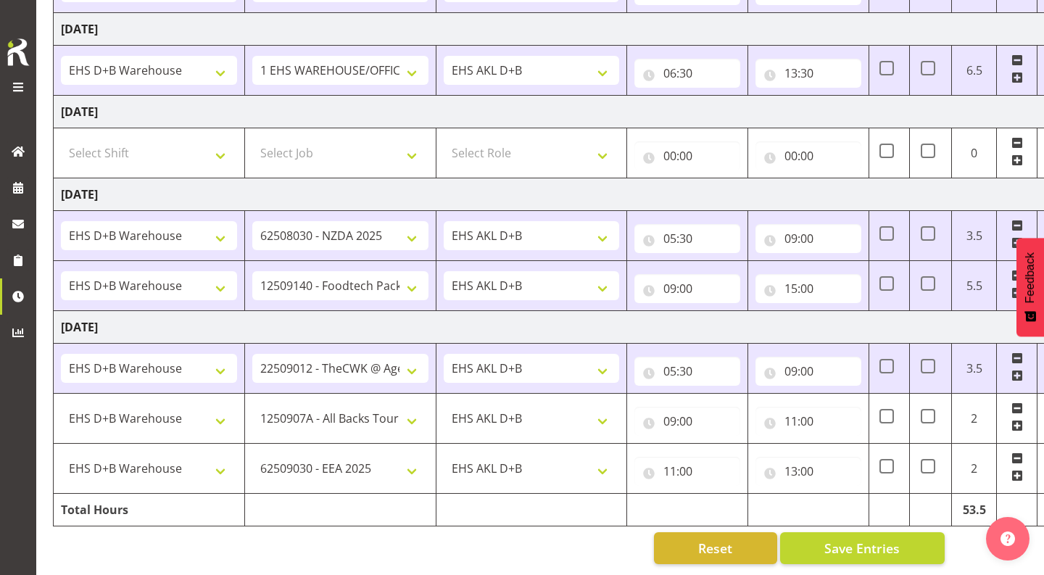
click at [1017, 473] on span at bounding box center [1018, 476] width 12 height 12
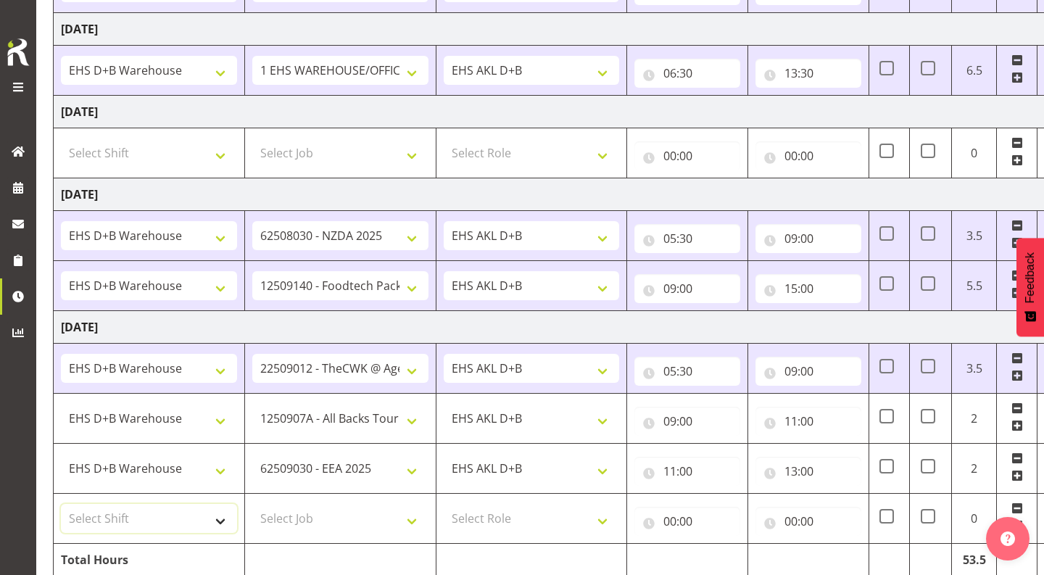
click at [93, 521] on select "Select Shift # Fieldays--Milwaukee. # Install Hutchwilco Boat Show at ASG. #AKL…" at bounding box center [149, 518] width 176 height 29
select select "1352"
click at [284, 512] on select "Select Job 1 Carlton Events 1 Carlton Hamilton 1 Carlton Wellington 1 EHS WAREH…" at bounding box center [340, 518] width 176 height 29
select select "8955"
click at [480, 519] on select "Select Role EHS AKL D+B" at bounding box center [532, 518] width 176 height 29
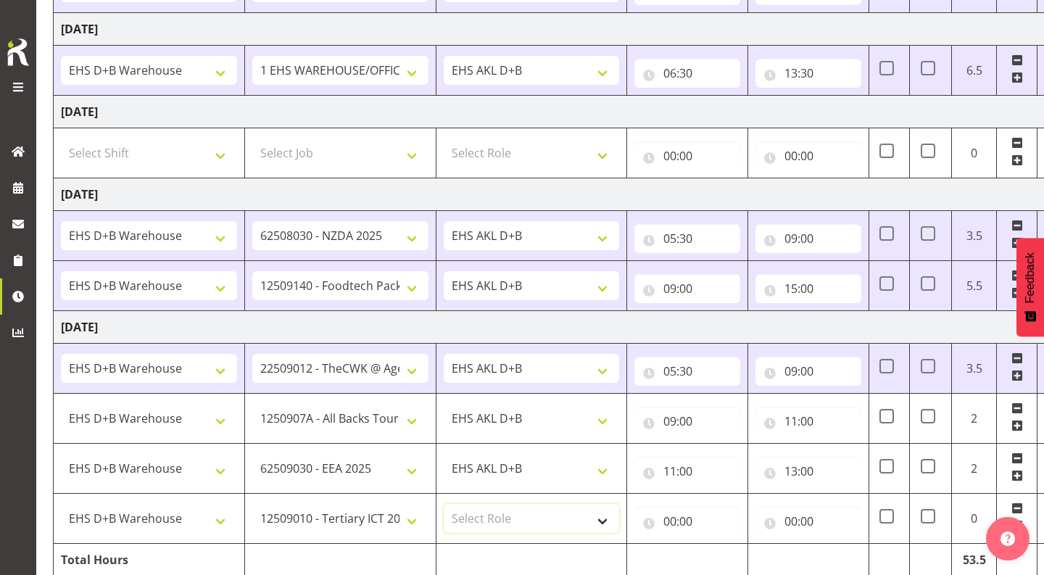
select select "194"
click at [675, 525] on input "00:00" at bounding box center [688, 521] width 106 height 29
click at [729, 564] on select "00 01 02 03 04 05 06 07 08 09 10 11 12 13 14 15 16 17 18 19 20 21 22 23" at bounding box center [733, 559] width 33 height 29
select select "13"
type input "13:00"
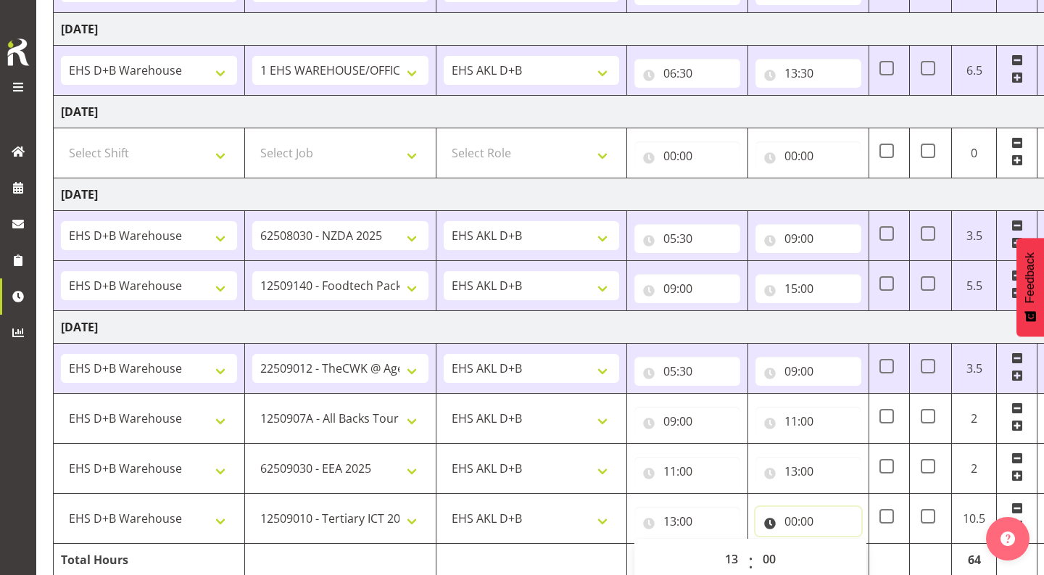
click at [791, 516] on input "00:00" at bounding box center [809, 521] width 106 height 29
click at [847, 553] on select "00 01 02 03 04 05 06 07 08 09 10 11 12 13 14 15 16 17 18 19 20 21 22 23" at bounding box center [854, 559] width 33 height 29
click at [809, 318] on td "Tuesday 26th August 2025" at bounding box center [561, 327] width 1015 height 33
type input "15:00"
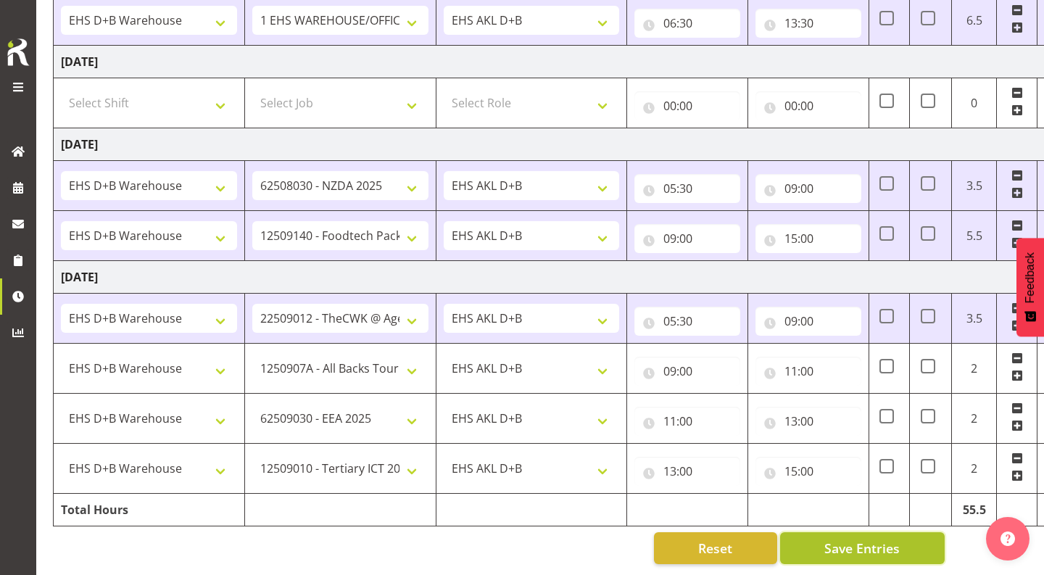
click at [849, 543] on span "Save Entries" at bounding box center [862, 548] width 75 height 19
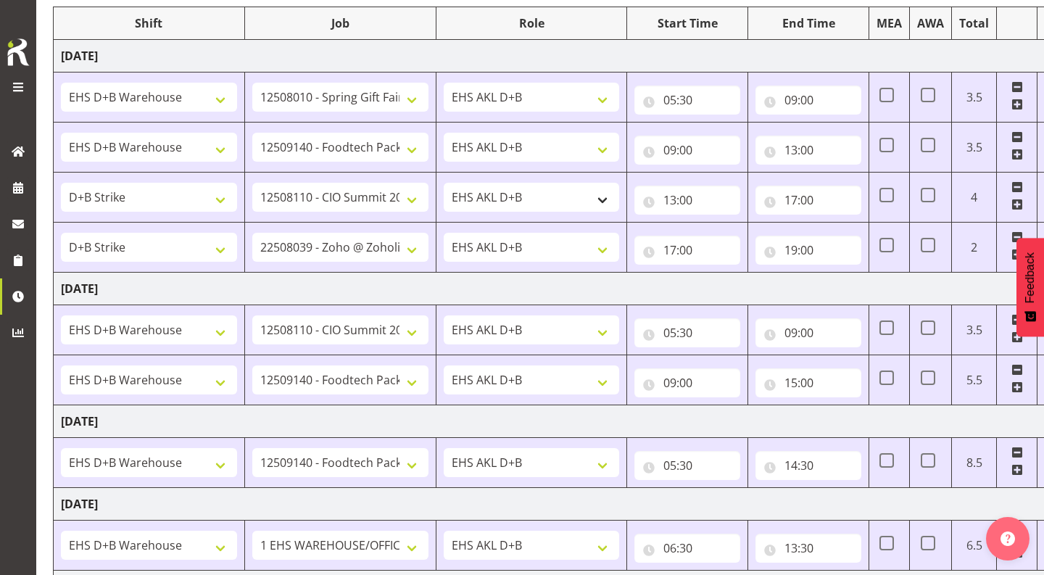
scroll to position [190, 0]
click at [891, 244] on span at bounding box center [887, 244] width 15 height 15
click at [889, 244] on input "checkbox" at bounding box center [884, 244] width 9 height 9
checkbox input "true"
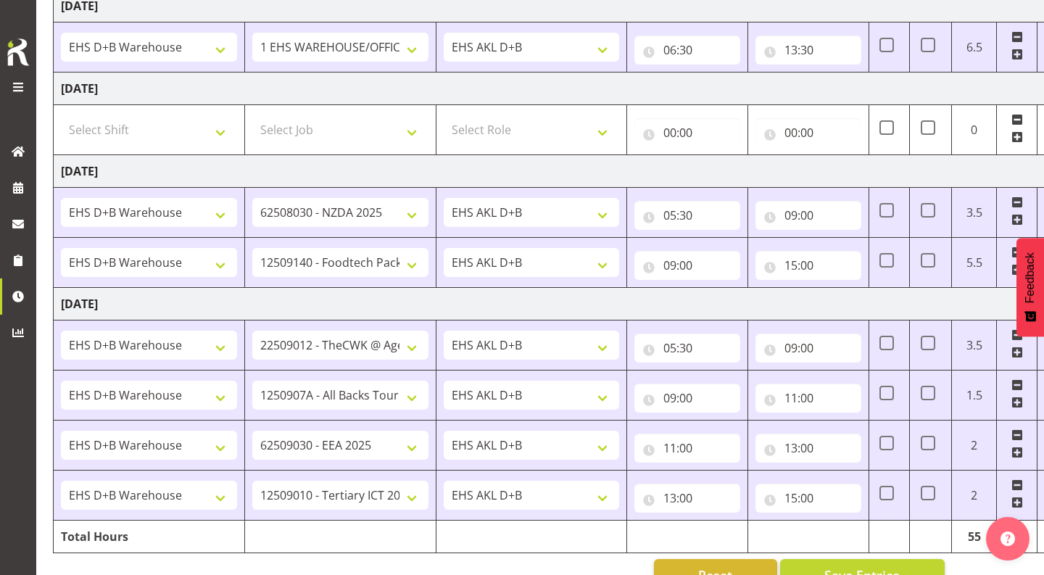
scroll to position [714, 0]
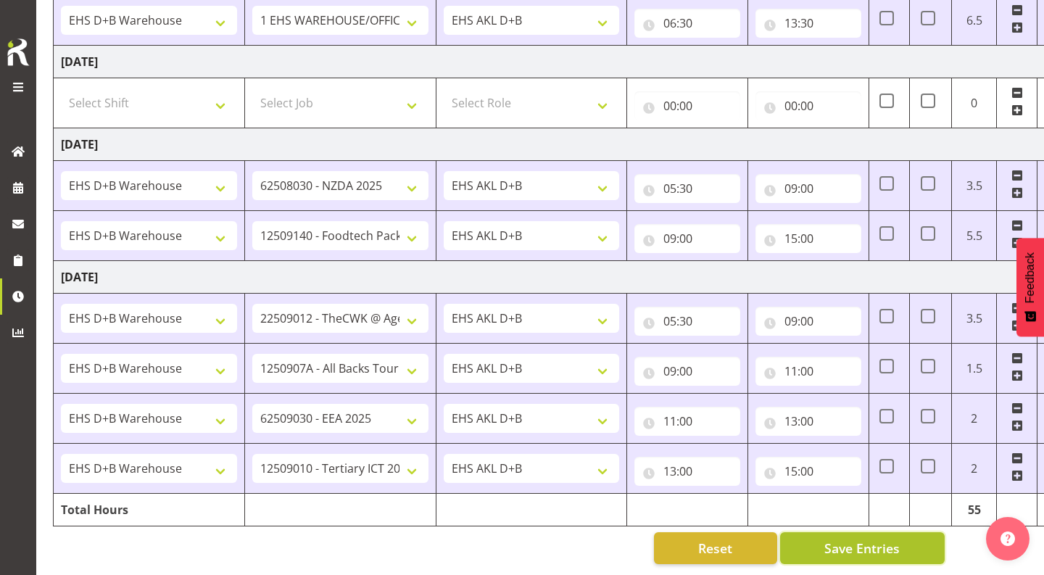
click at [796, 537] on button "Save Entries" at bounding box center [862, 548] width 165 height 32
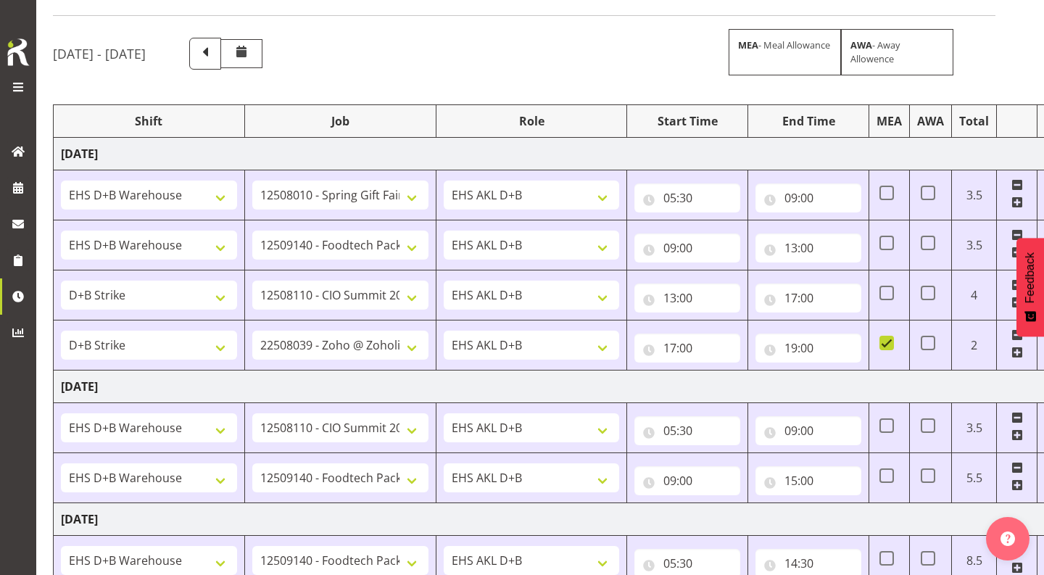
scroll to position [0, 0]
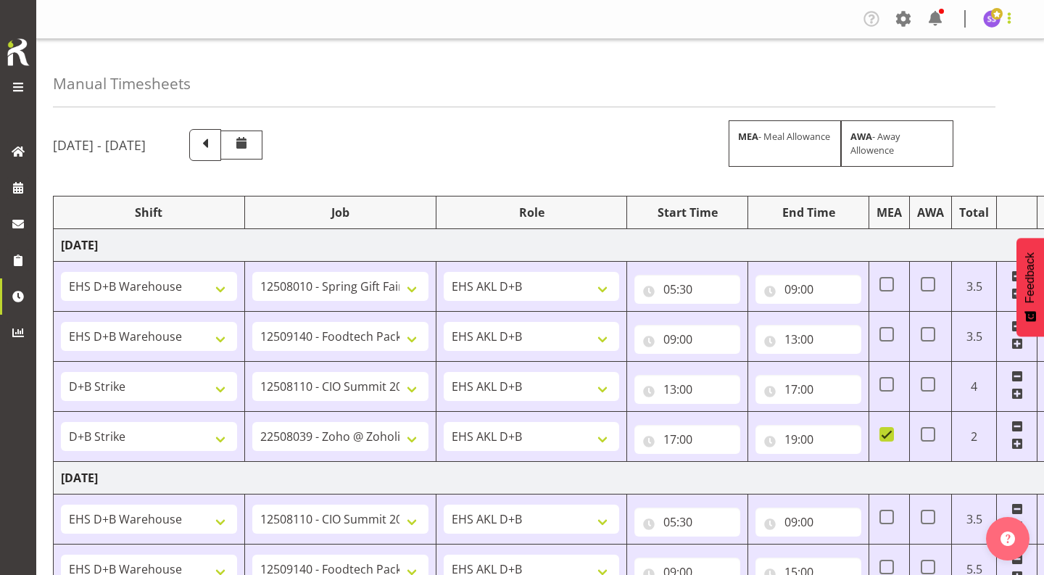
click at [1007, 13] on span at bounding box center [1009, 17] width 17 height 17
click at [957, 73] on link "Log Out" at bounding box center [948, 76] width 139 height 26
